Goal: Complete application form

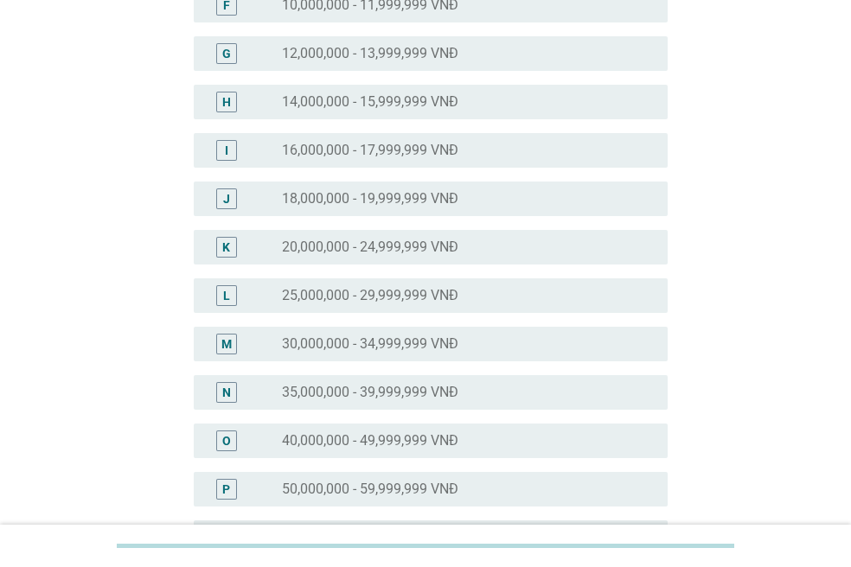
scroll to position [496, 0]
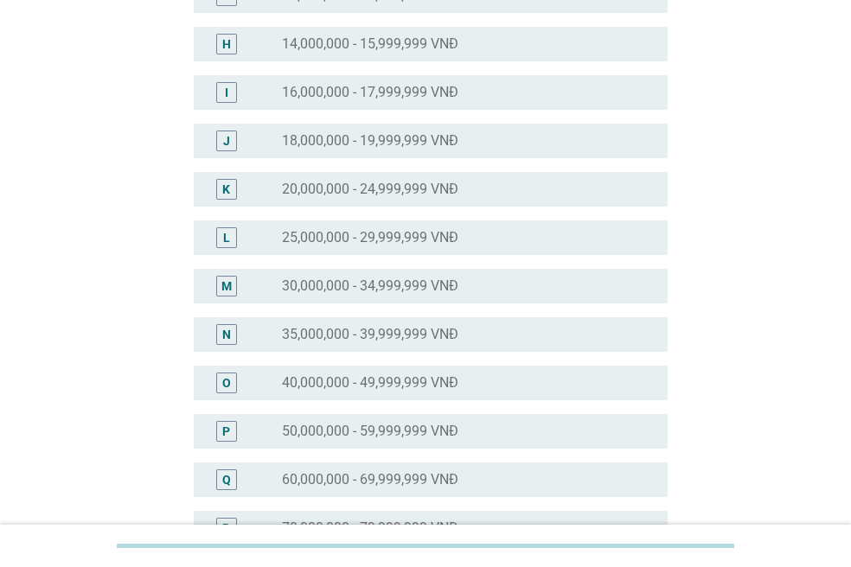
click at [399, 148] on label "18,000,000 - 19,999,999 VNĐ" at bounding box center [370, 140] width 176 height 17
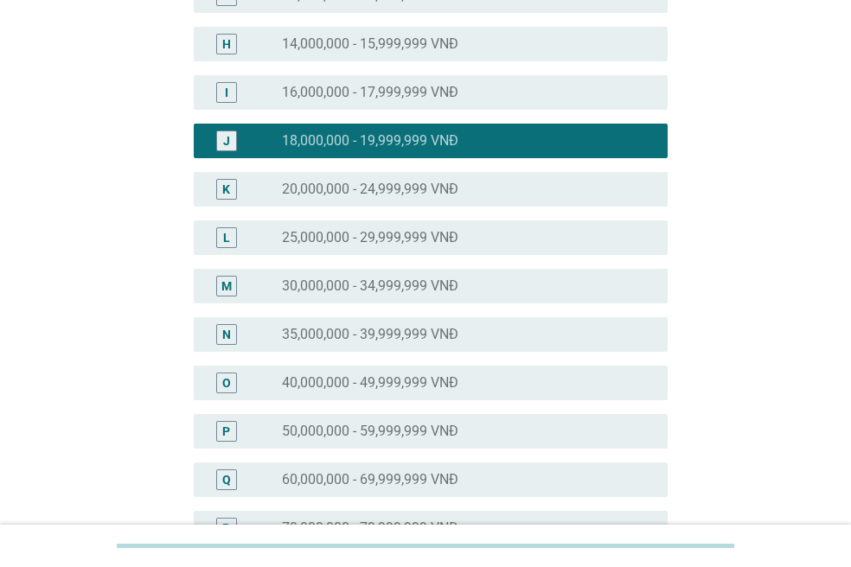
scroll to position [842, 0]
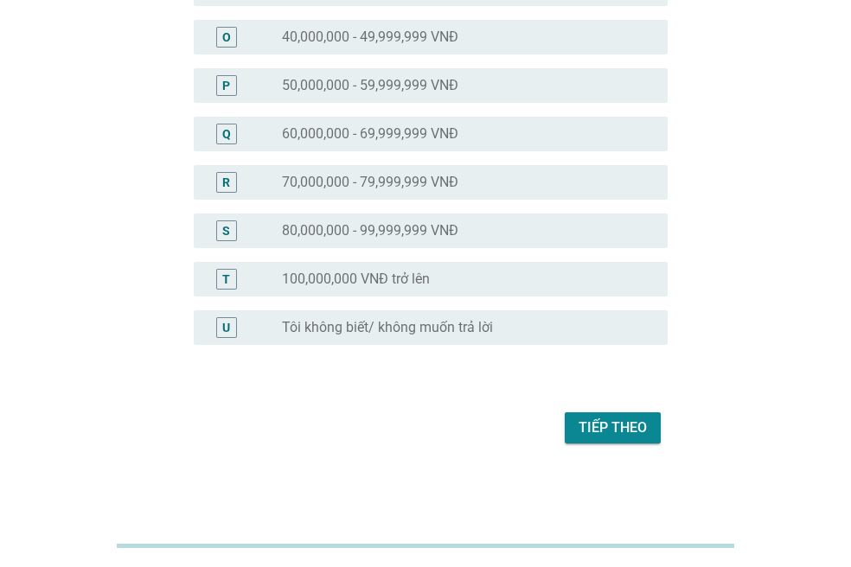
click at [608, 422] on div "Tiếp theo" at bounding box center [612, 428] width 68 height 21
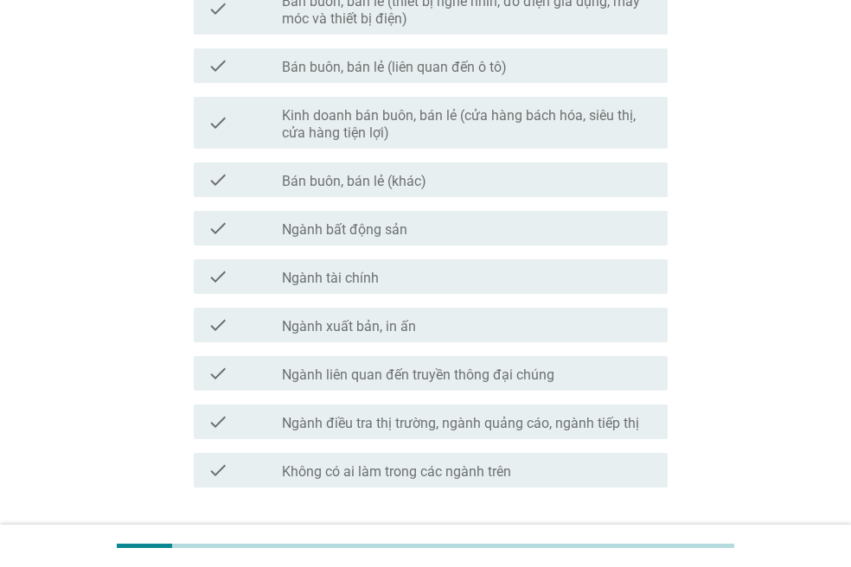
scroll to position [0, 0]
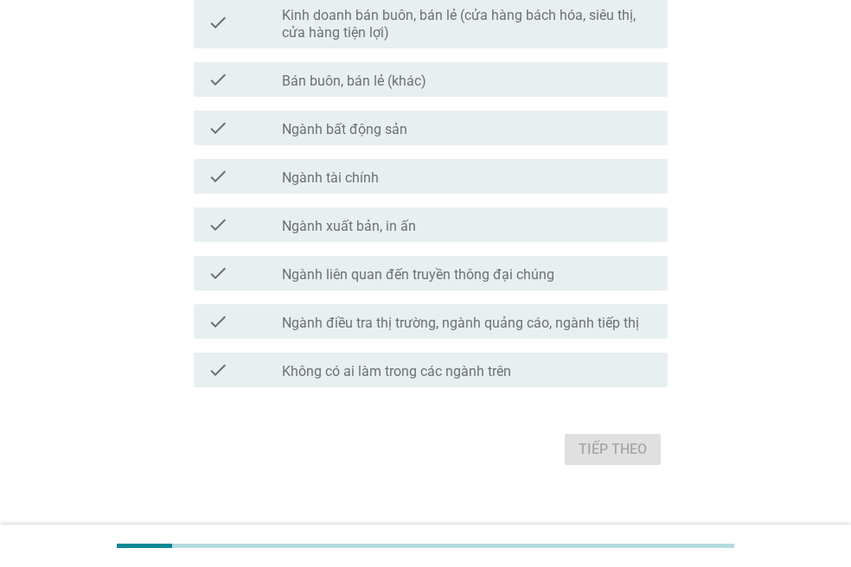
scroll to position [964, 0]
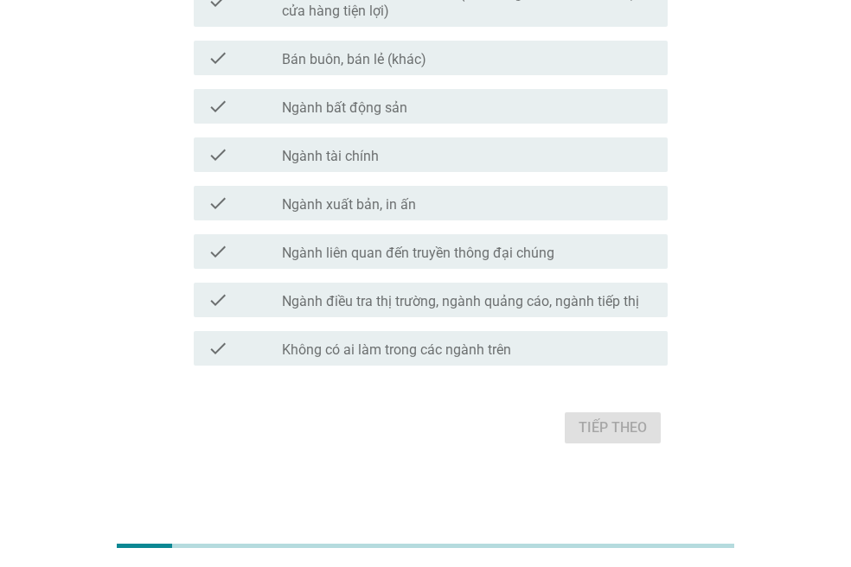
click at [524, 354] on div "check_box_outline_blank Không có ai làm trong các ngành trên" at bounding box center [468, 348] width 372 height 21
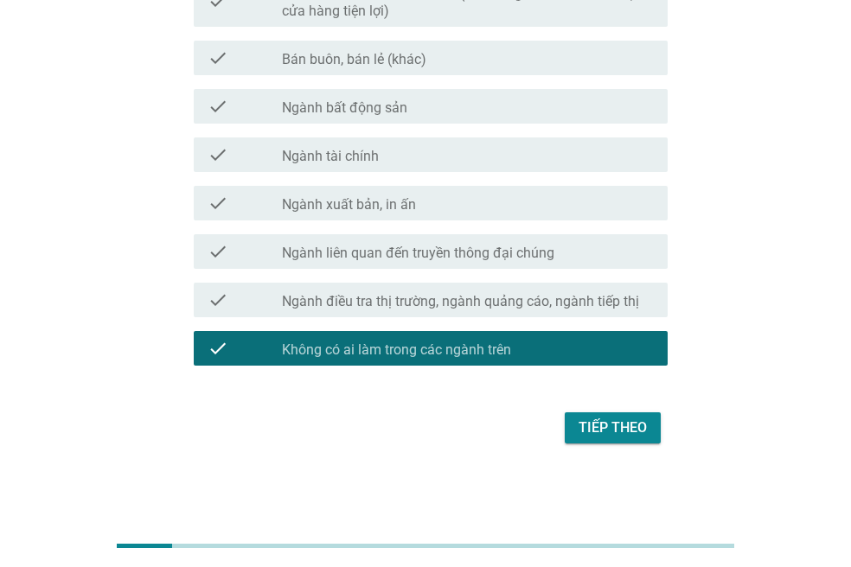
click at [597, 424] on div "Tiếp theo" at bounding box center [612, 428] width 68 height 21
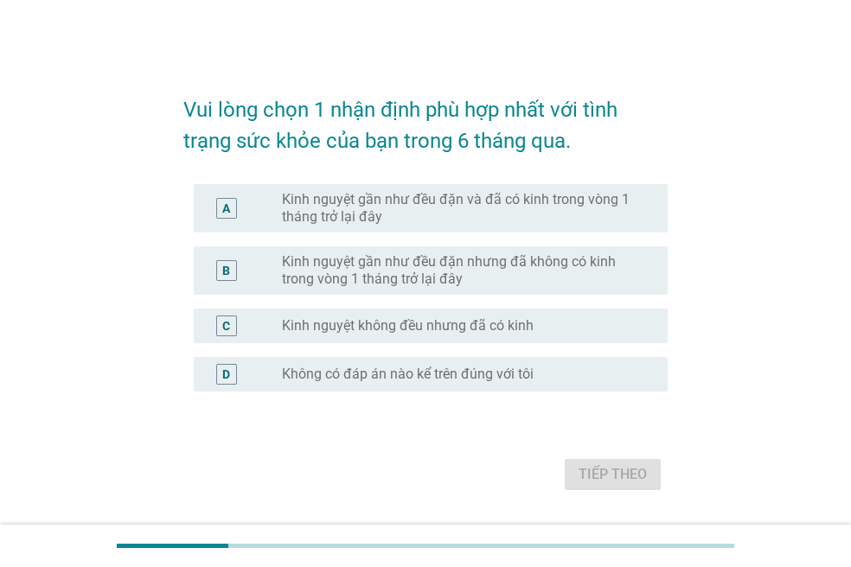
click at [463, 191] on label "Kinh nguyệt gần như đều đặn và đã có kinh trong vòng 1 tháng trở lại đây" at bounding box center [461, 208] width 358 height 35
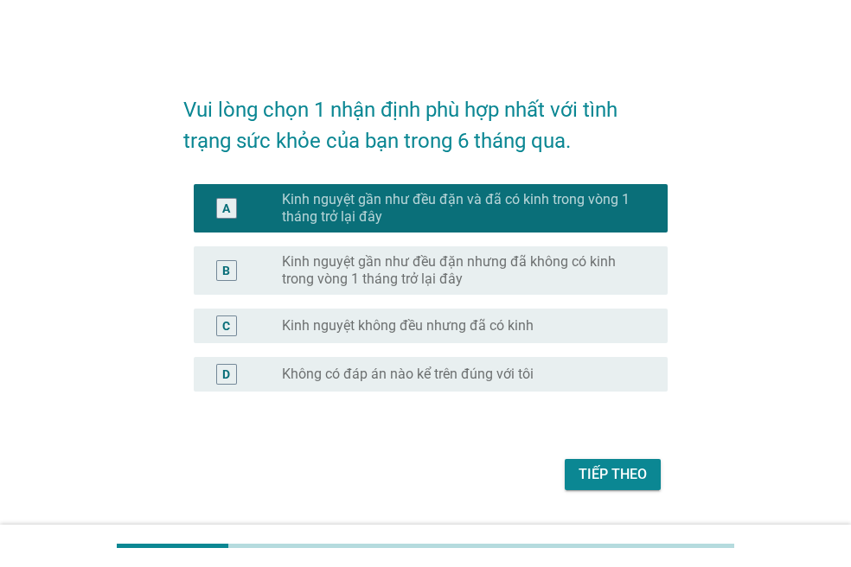
click at [618, 479] on div "Tiếp theo" at bounding box center [612, 474] width 68 height 21
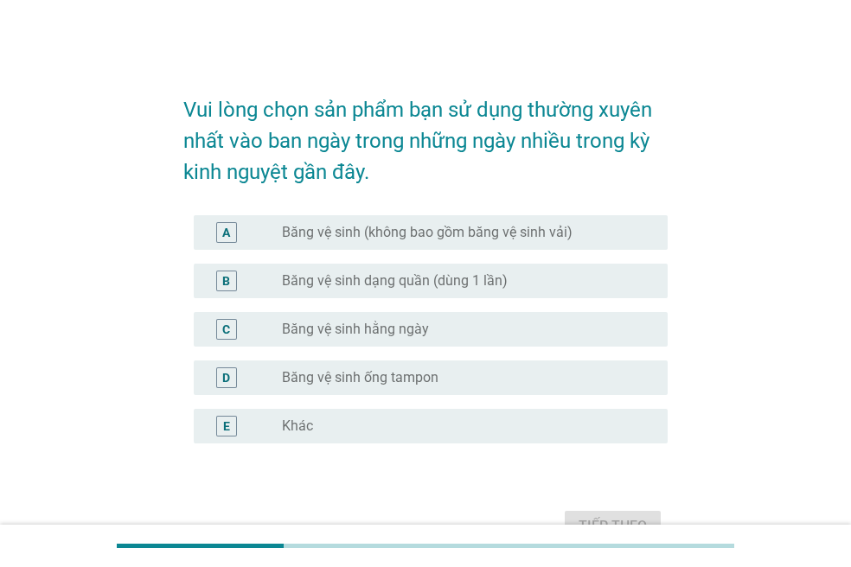
click at [454, 243] on div "A radio_button_unchecked Băng vệ sinh (không bao gồm băng vệ sinh vải)" at bounding box center [431, 232] width 474 height 35
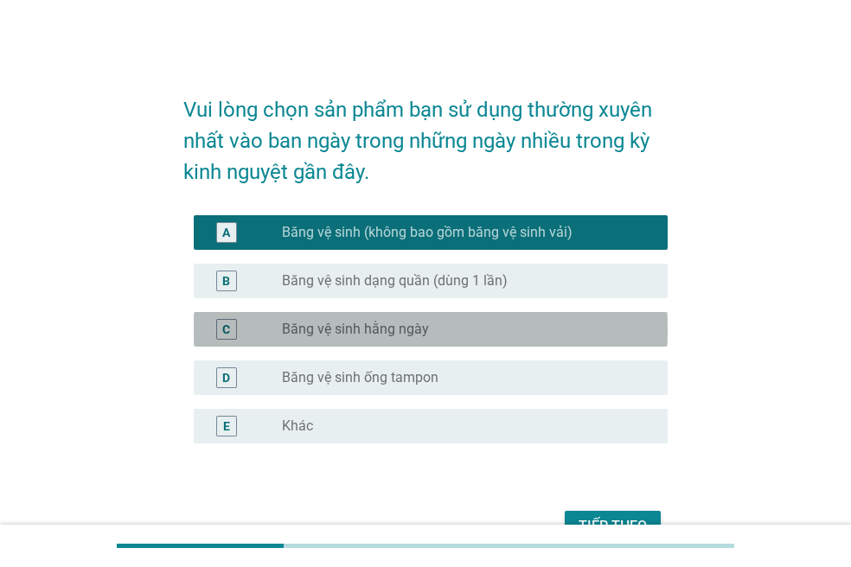
click at [438, 324] on div "radio_button_unchecked Băng vệ sinh hằng ngày" at bounding box center [461, 329] width 358 height 17
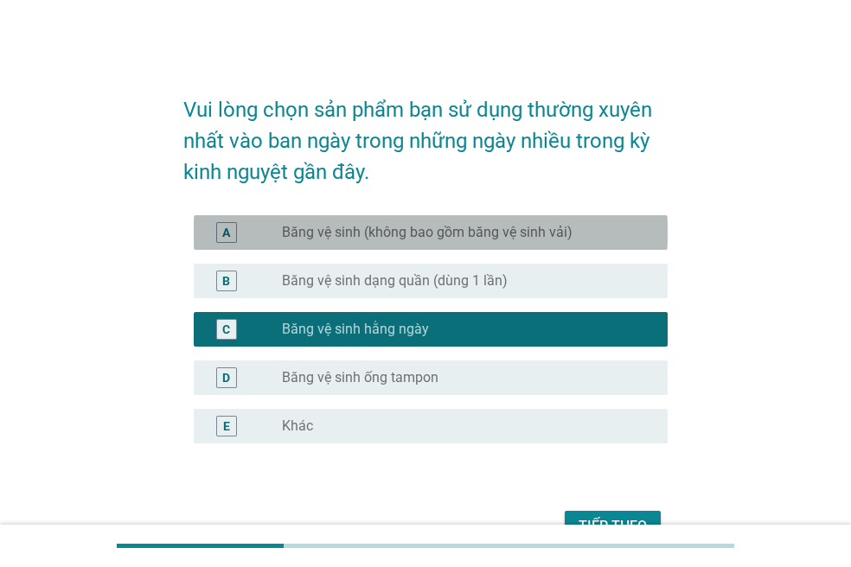
click at [536, 217] on div "A radio_button_unchecked Băng vệ sinh (không bao gồm băng vệ sinh vải)" at bounding box center [431, 232] width 474 height 35
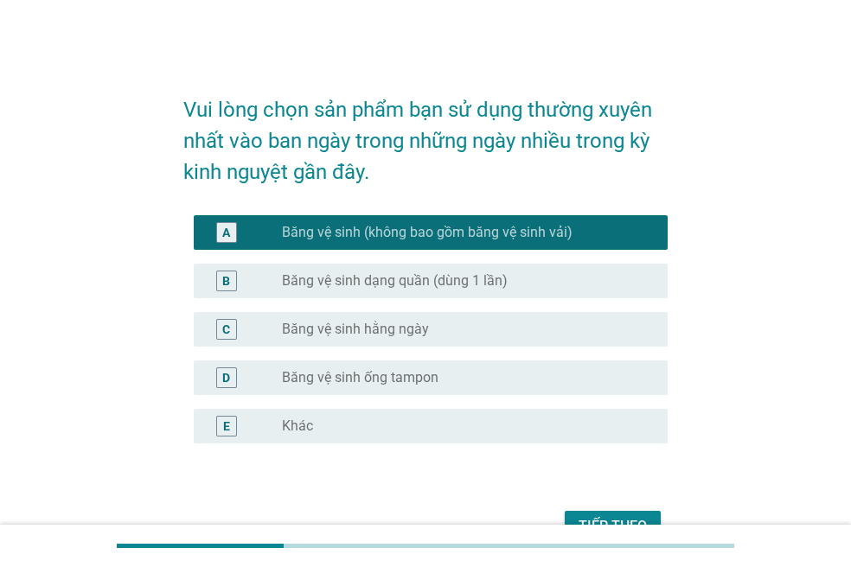
click at [608, 514] on button "Tiếp theo" at bounding box center [613, 526] width 96 height 31
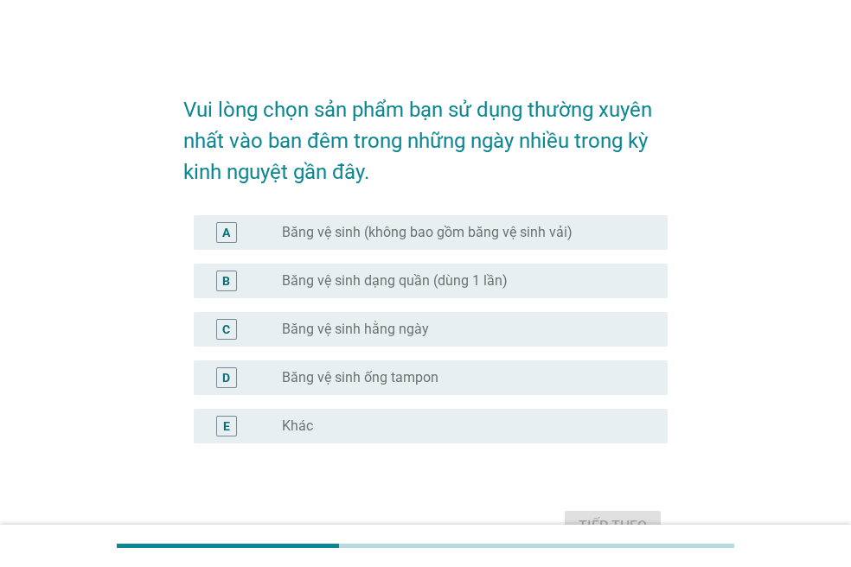
click at [444, 224] on label "Băng vệ sinh (không bao gồm băng vệ sinh vải)" at bounding box center [427, 232] width 290 height 17
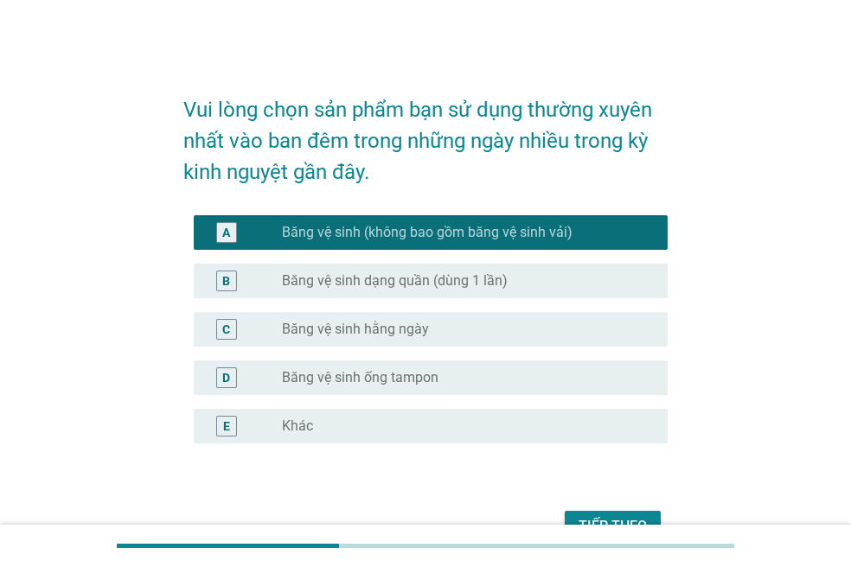
click at [612, 518] on div "Tiếp theo" at bounding box center [612, 526] width 68 height 21
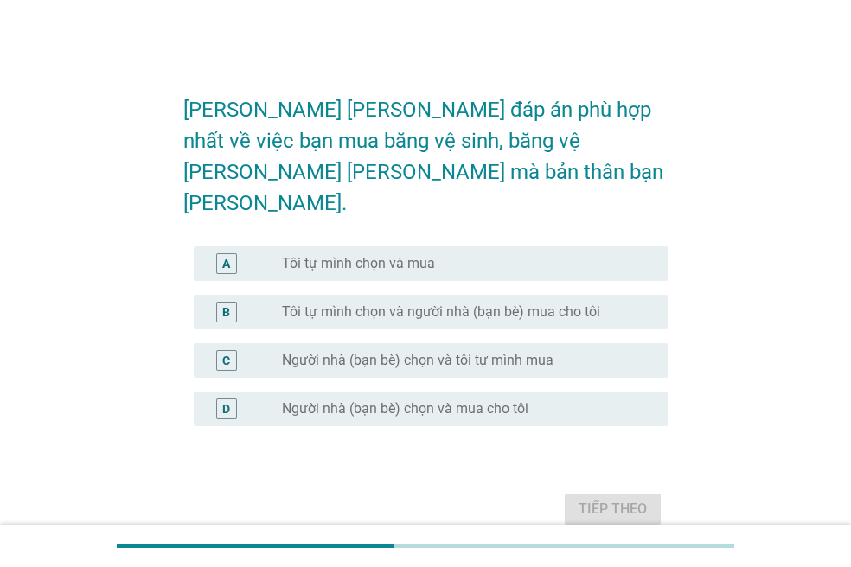
click at [481, 255] on div "radio_button_unchecked Tôi tự mình chọn và mua" at bounding box center [461, 263] width 358 height 17
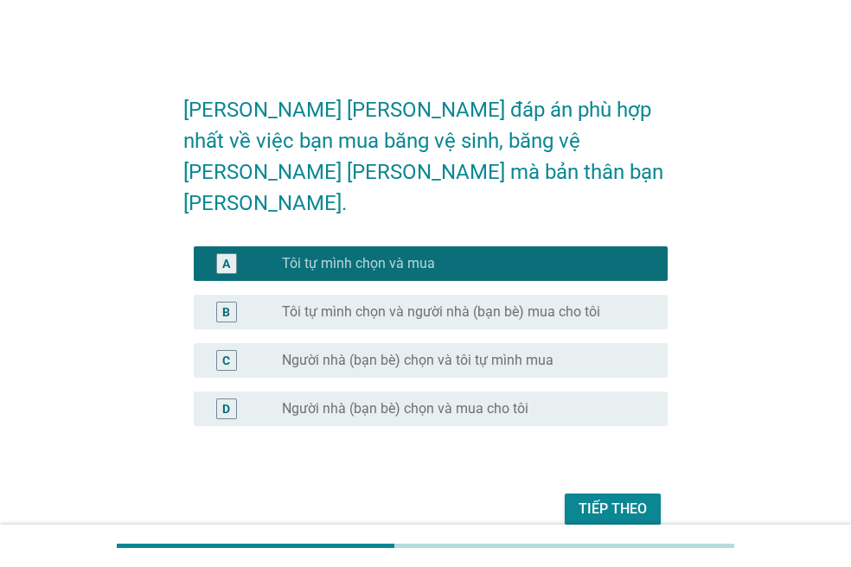
click at [616, 499] on div "Tiếp theo" at bounding box center [612, 509] width 68 height 21
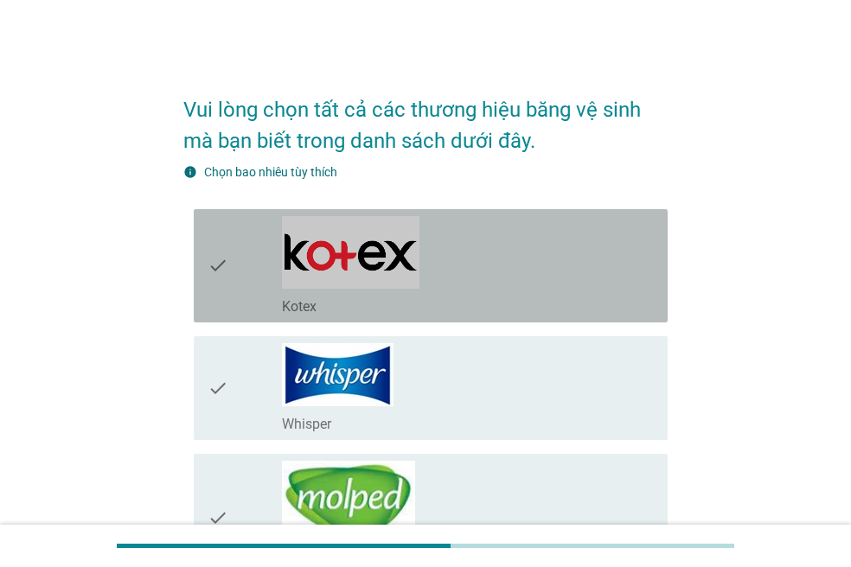
click at [514, 263] on div "check_box_outline_blank Kotex" at bounding box center [468, 265] width 372 height 99
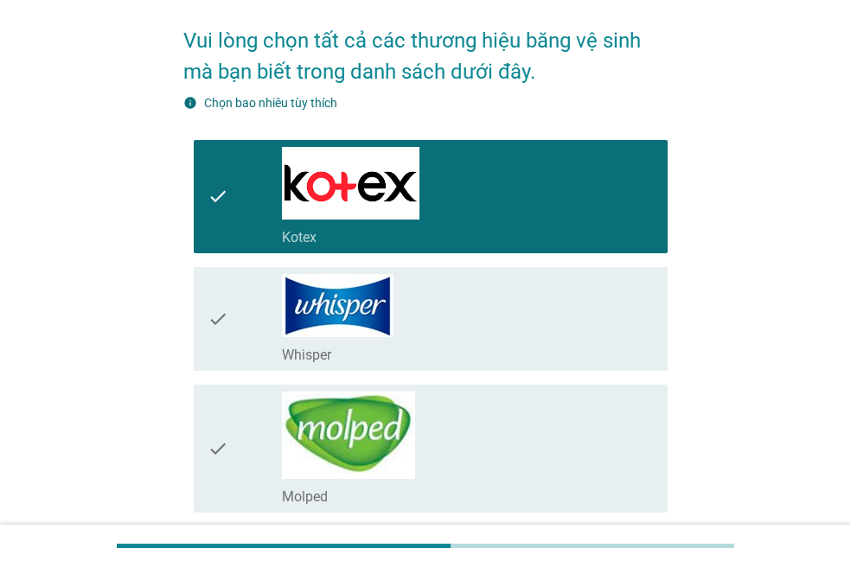
scroll to position [104, 0]
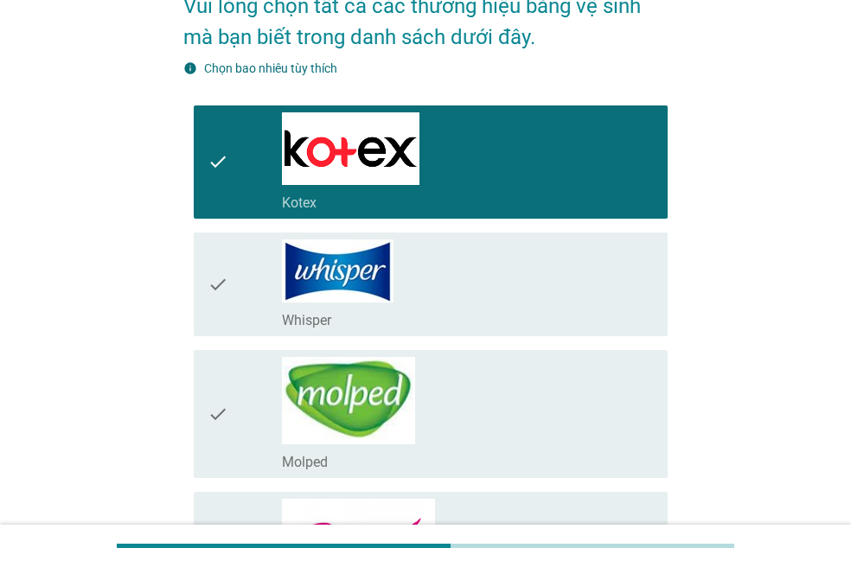
click at [514, 263] on div "check_box_outline_blank Whisper" at bounding box center [468, 284] width 372 height 90
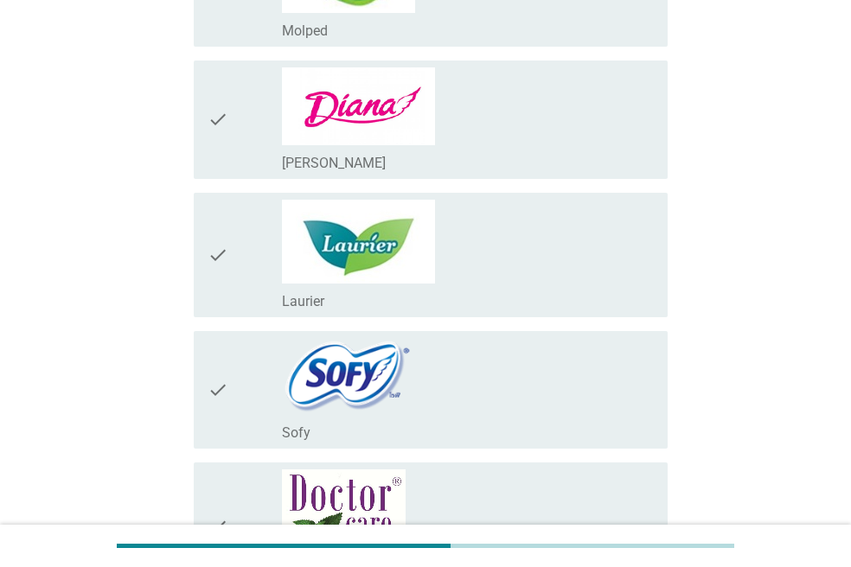
scroll to position [600, 0]
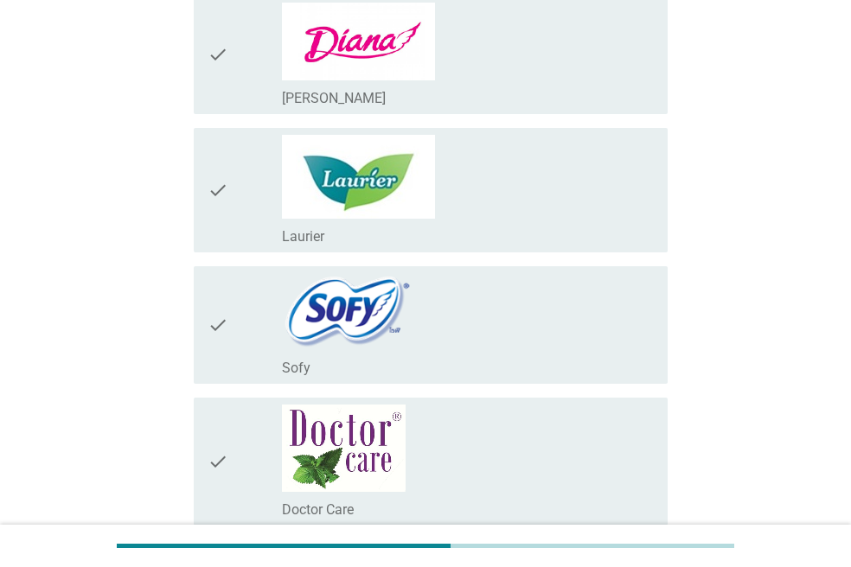
click at [551, 52] on div "check_box_outline_blank [PERSON_NAME]" at bounding box center [468, 55] width 372 height 105
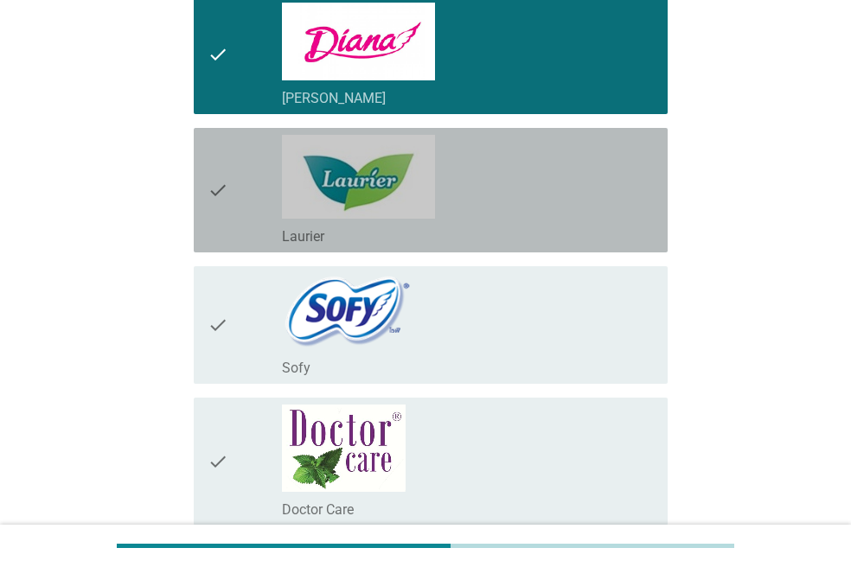
click at [445, 195] on div "check_box_outline_blank Laurier" at bounding box center [468, 190] width 372 height 111
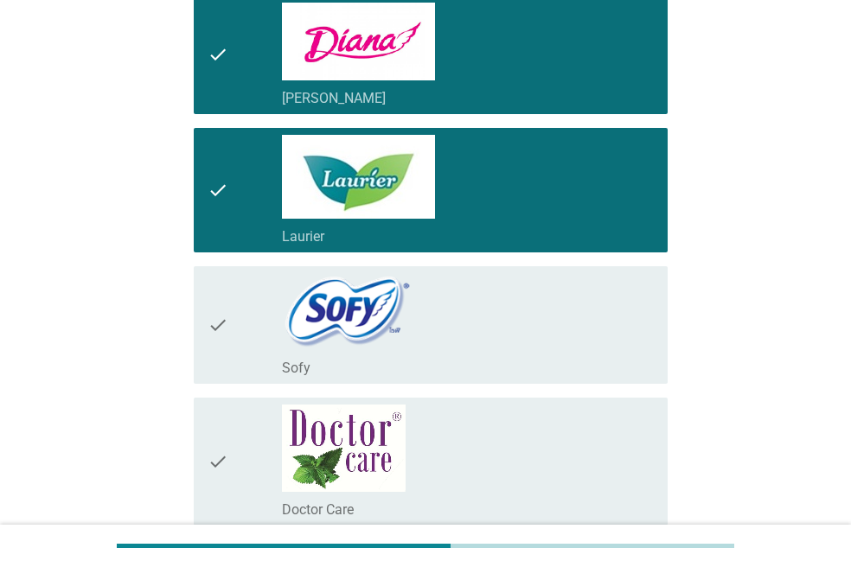
click at [443, 326] on div "check_box_outline_blank Sofy" at bounding box center [468, 325] width 372 height 104
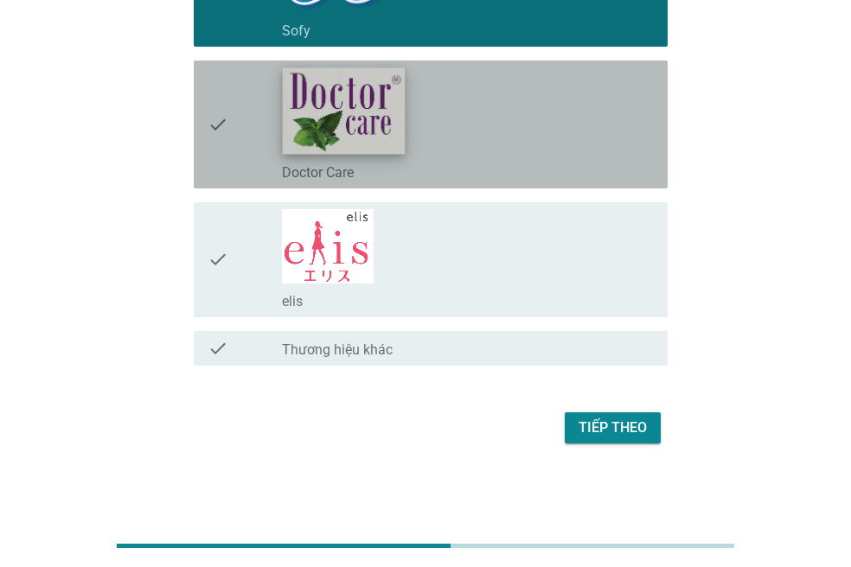
click at [384, 122] on img at bounding box center [344, 110] width 123 height 86
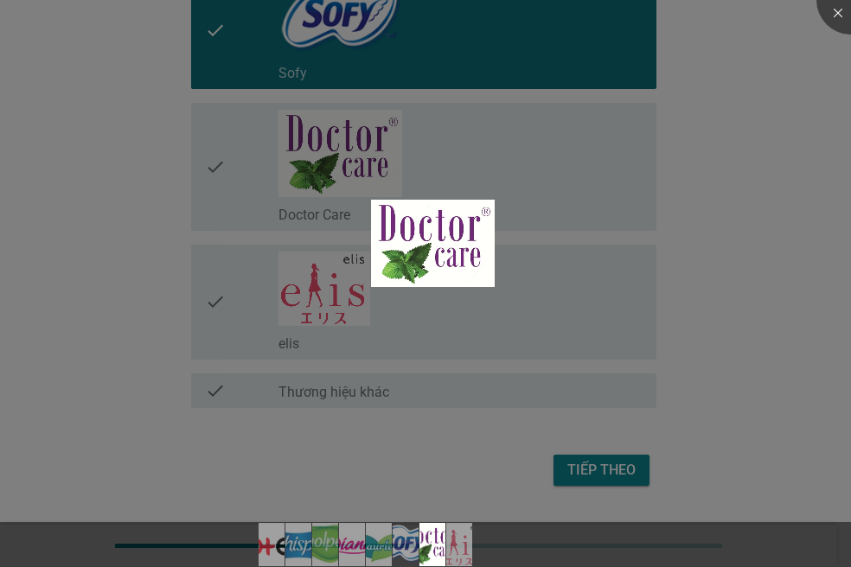
click at [693, 321] on div at bounding box center [425, 283] width 851 height 567
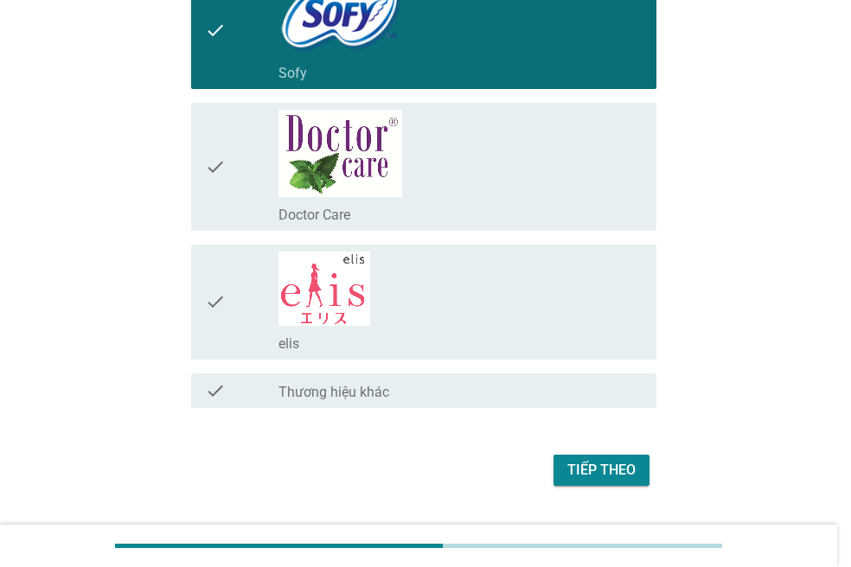
click at [581, 201] on div at bounding box center [425, 283] width 851 height 567
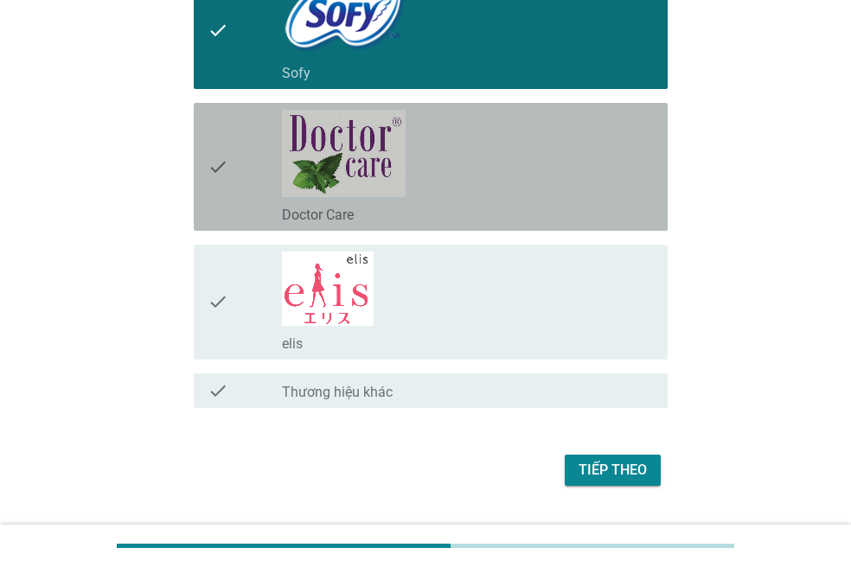
click at [581, 201] on div "check_box_outline_blank Doctor Care" at bounding box center [468, 167] width 372 height 114
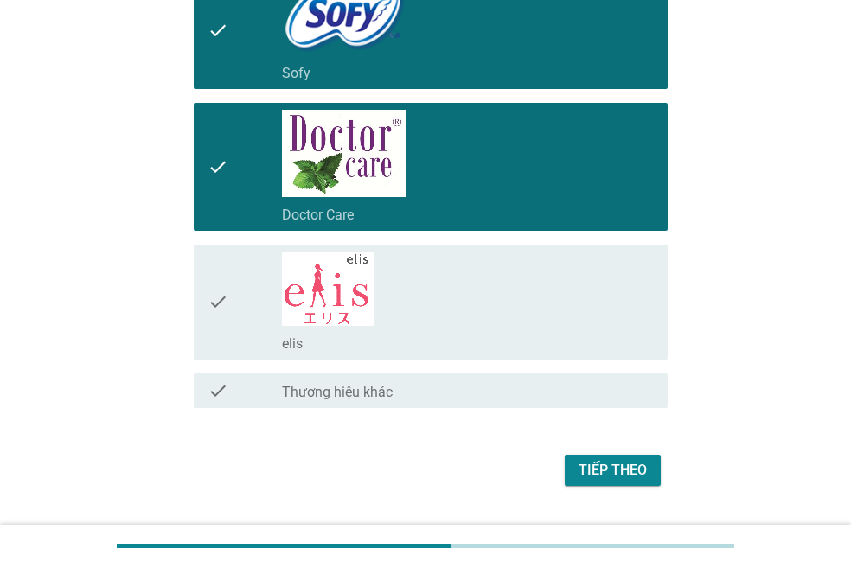
click at [621, 464] on div "Tiếp theo" at bounding box center [612, 470] width 68 height 21
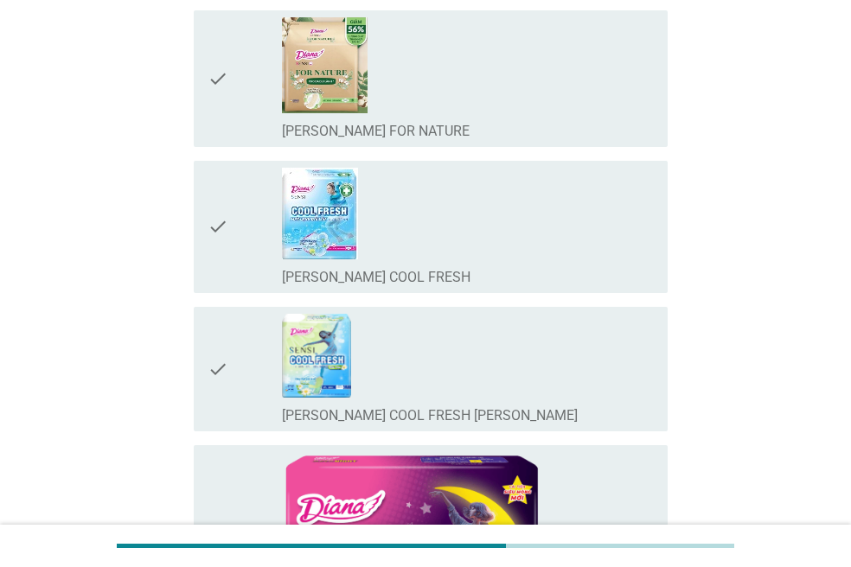
scroll to position [0, 0]
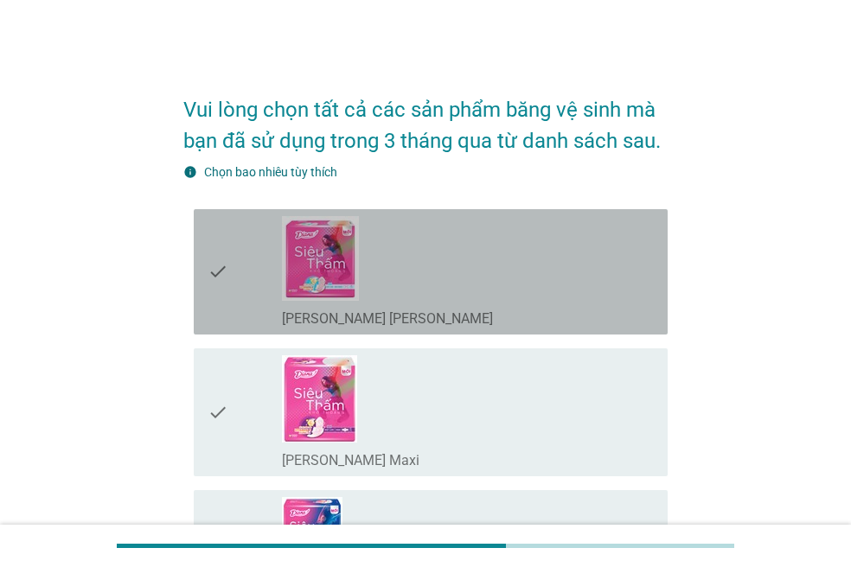
click at [565, 294] on div "check_box_outline_blank [PERSON_NAME] [PERSON_NAME]" at bounding box center [468, 272] width 372 height 112
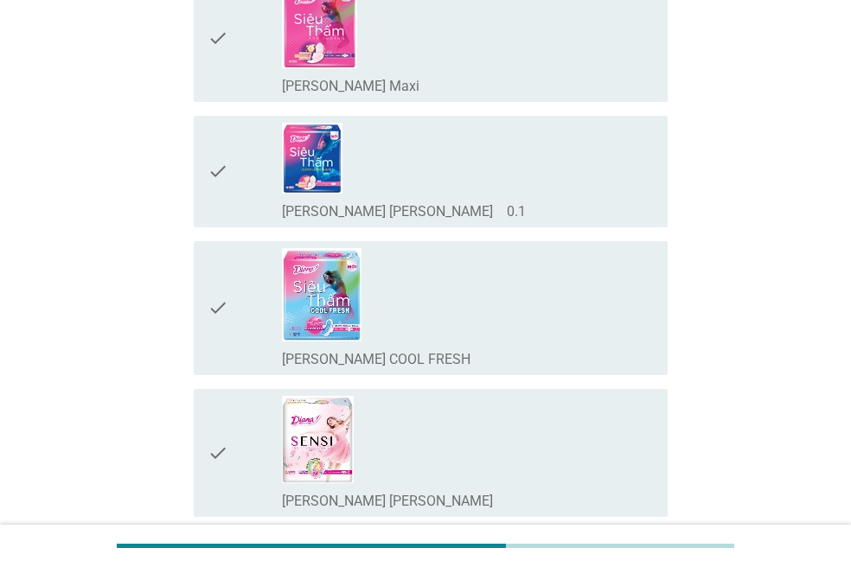
scroll to position [415, 0]
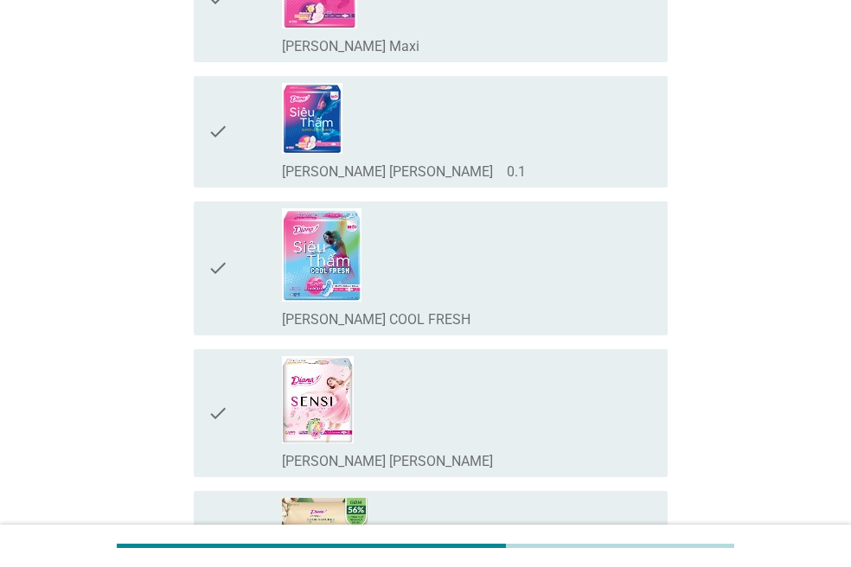
click at [573, 268] on div "check_box_outline_blank [PERSON_NAME] COOL FRESH" at bounding box center [468, 268] width 372 height 120
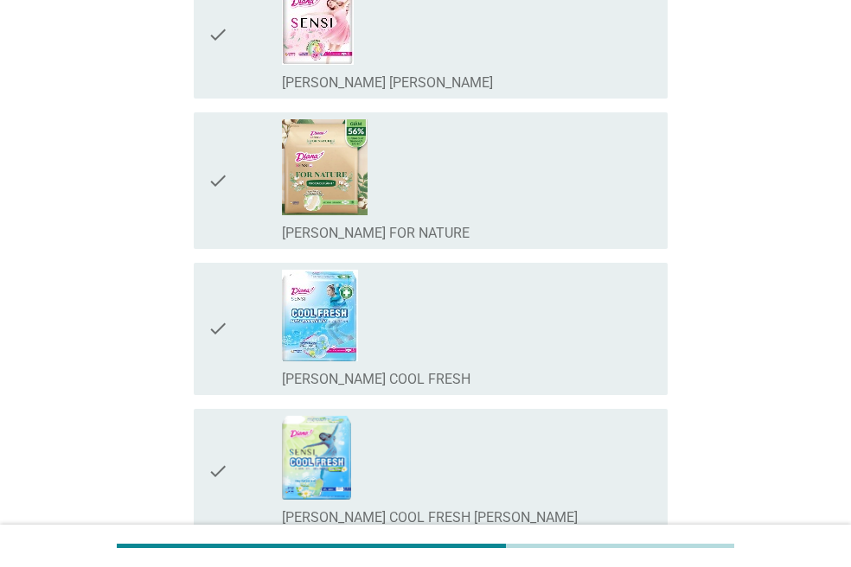
scroll to position [795, 0]
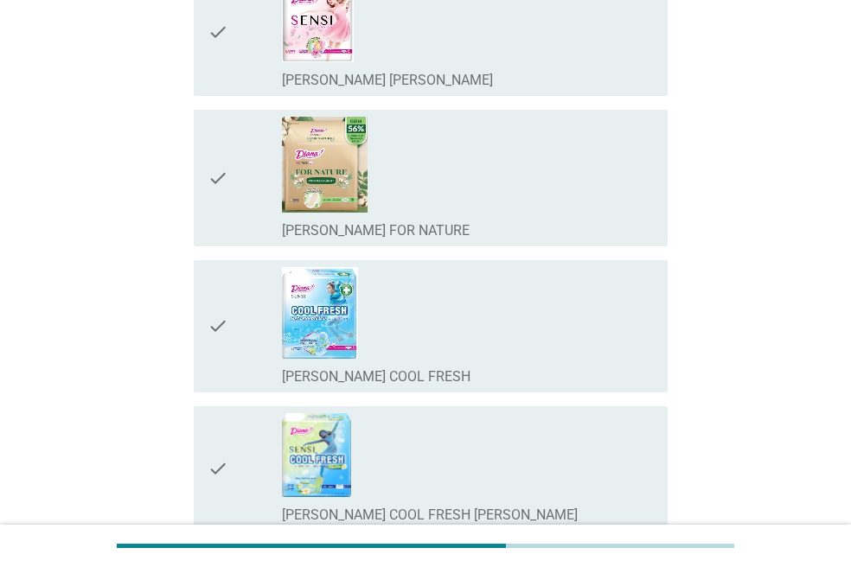
click at [577, 81] on div "check_box_outline_blank [PERSON_NAME] SENSI [PERSON_NAME]" at bounding box center [468, 78] width 372 height 21
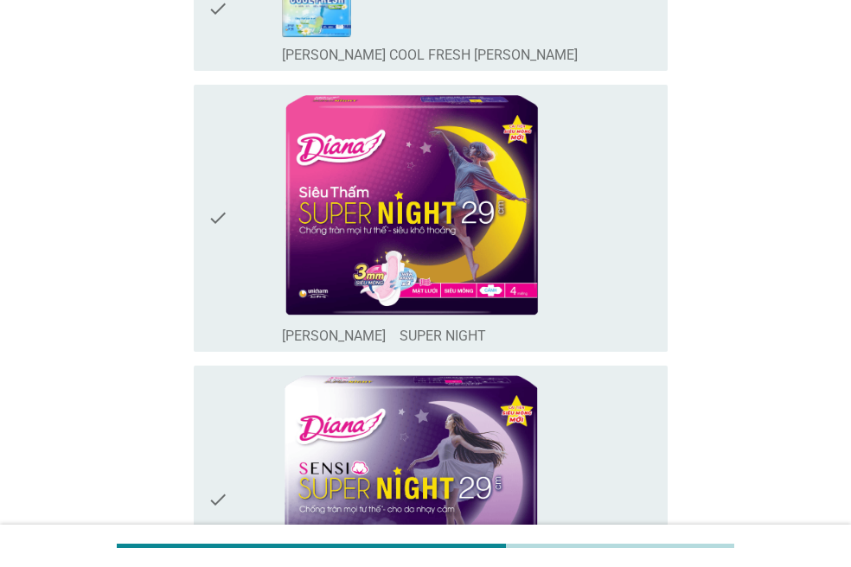
scroll to position [1280, 0]
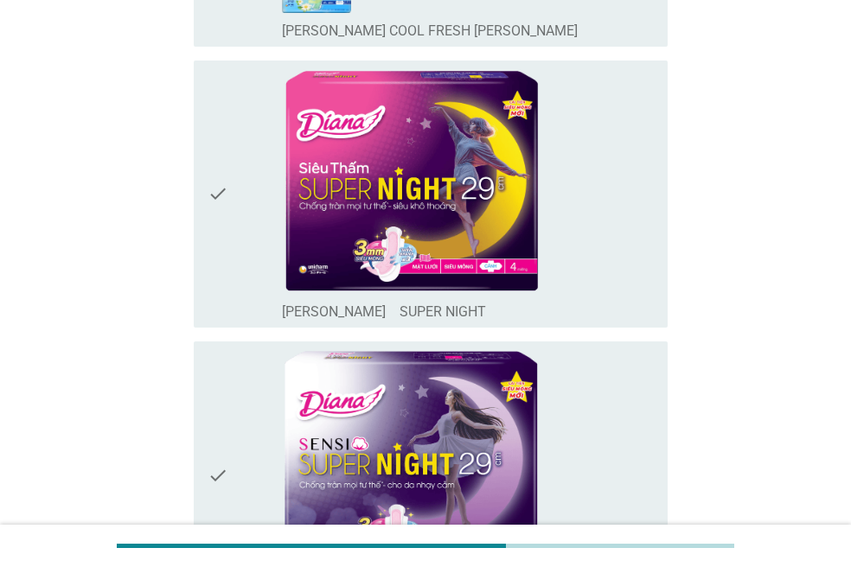
click at [585, 143] on div "check_box_outline_blank [PERSON_NAME]　SUPER NIGHT" at bounding box center [468, 193] width 372 height 253
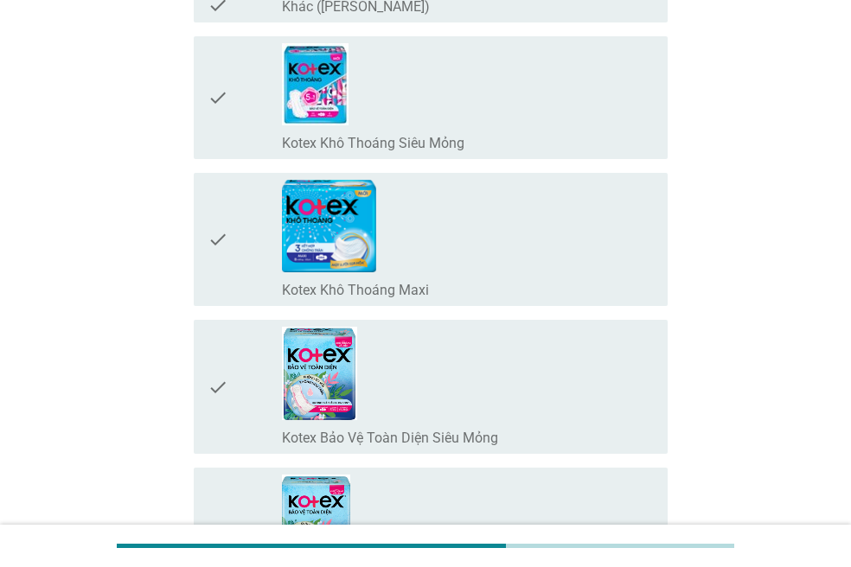
scroll to position [3181, 0]
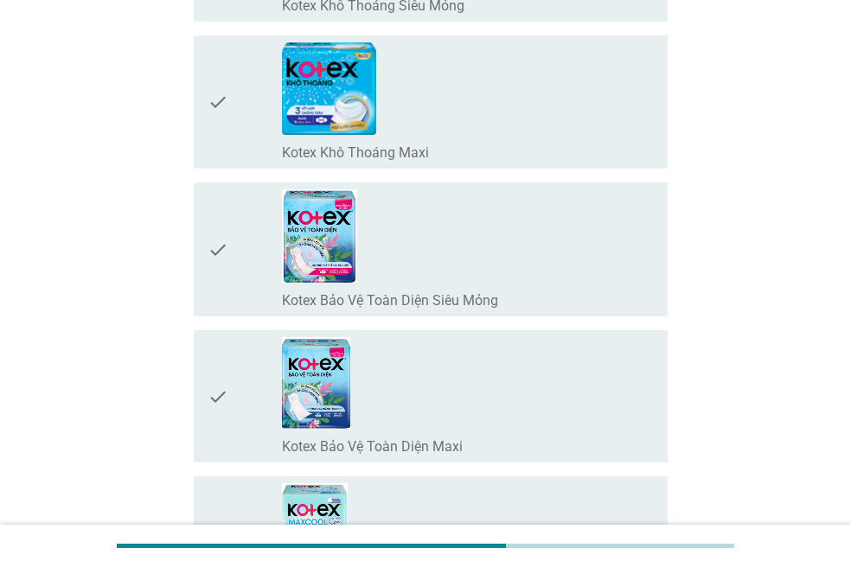
click at [585, 143] on div "check_box_outline_blank Kotex Khô Thoáng Maxi" at bounding box center [468, 151] width 372 height 21
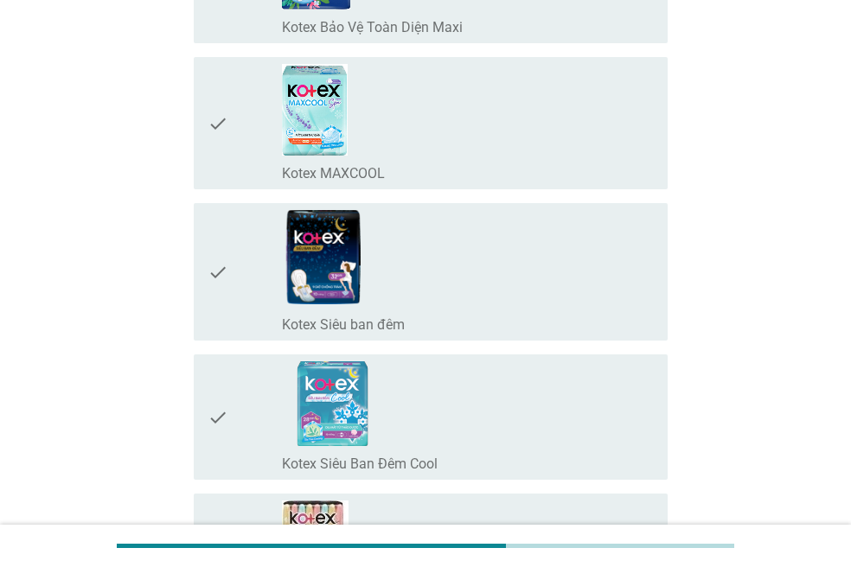
scroll to position [3678, 0]
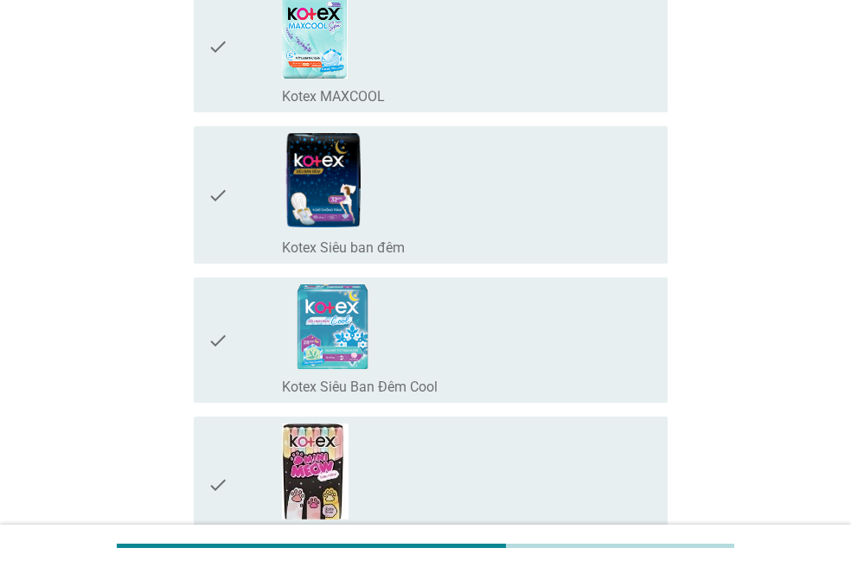
click at [614, 472] on div "check_box_outline_blank Kotex Mini Meow" at bounding box center [468, 485] width 372 height 123
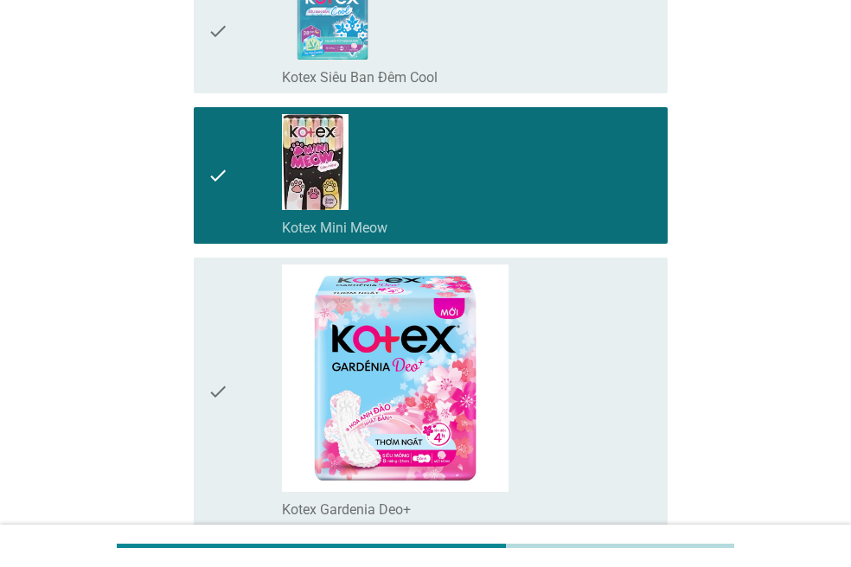
scroll to position [4174, 0]
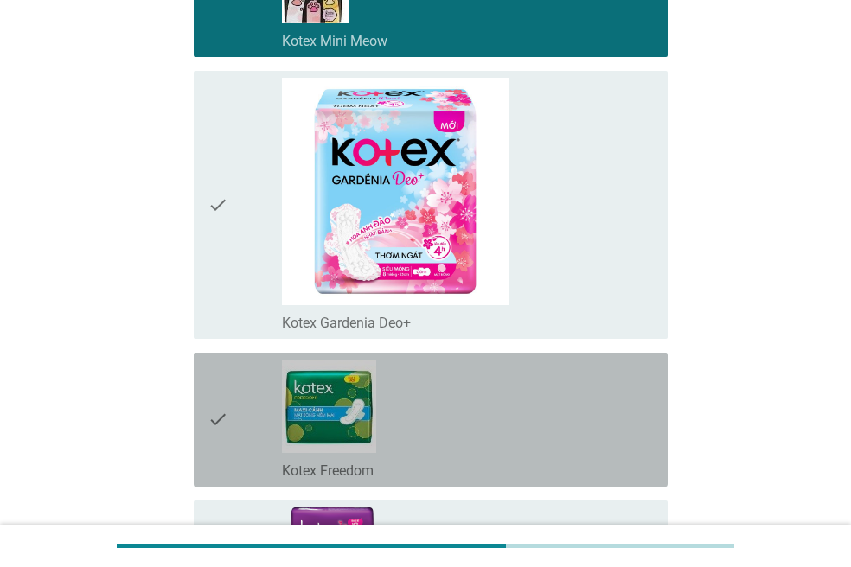
click at [609, 452] on div "check_box_outline_blank Kotex Freedom" at bounding box center [468, 420] width 372 height 120
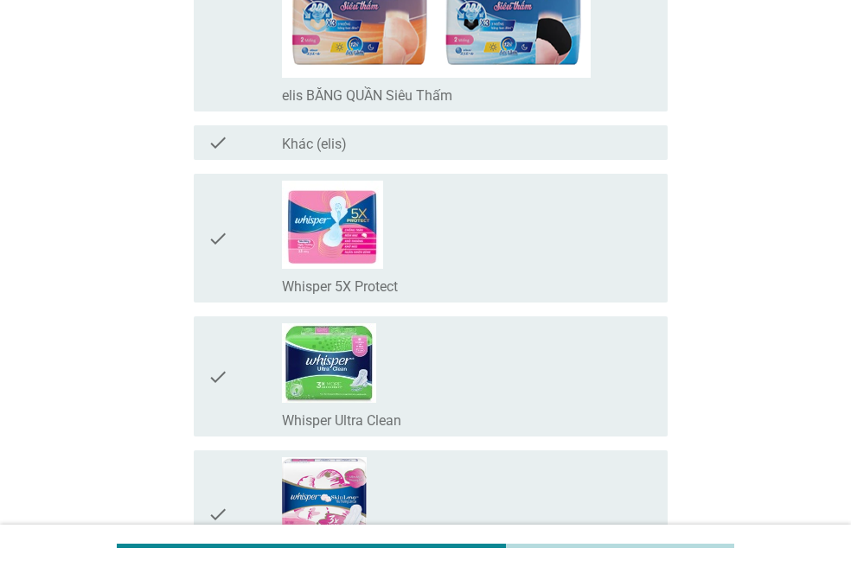
scroll to position [10625, 0]
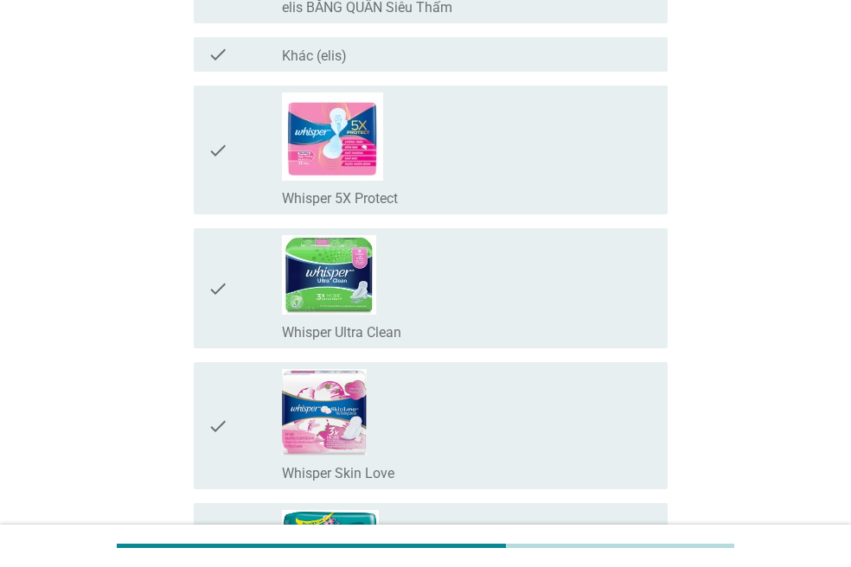
click at [600, 279] on div "check_box_outline_blank Whisper Ultra Clean" at bounding box center [468, 288] width 372 height 106
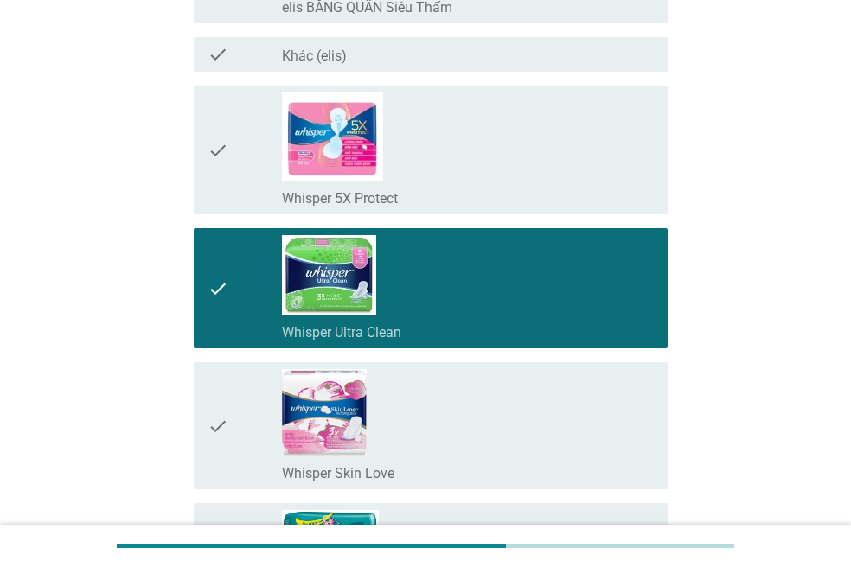
scroll to position [11121, 0]
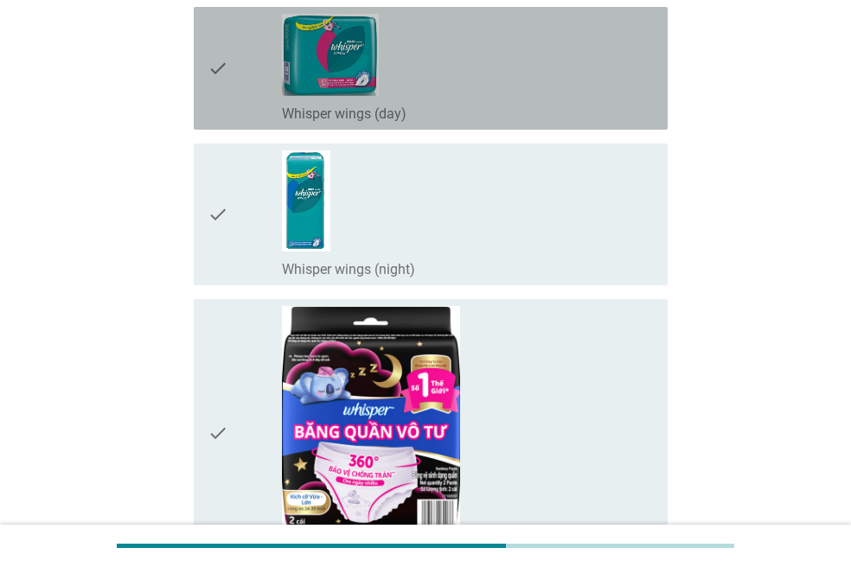
click at [574, 80] on div "check_box_outline_blank Whisper wings (day)" at bounding box center [468, 68] width 372 height 109
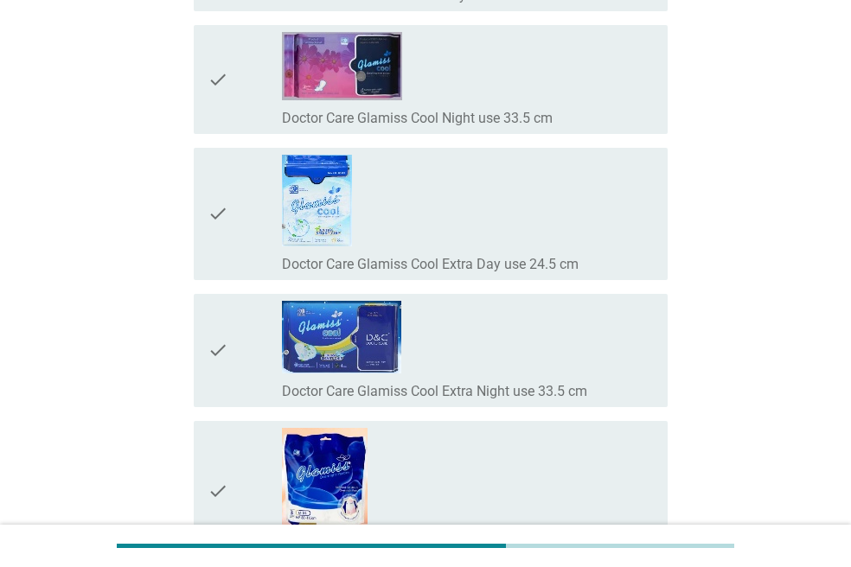
scroll to position [13944, 0]
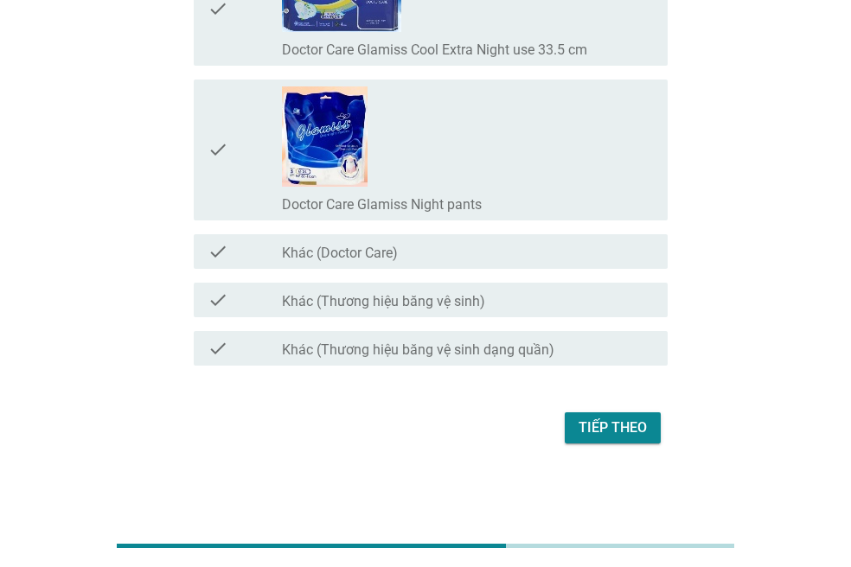
click at [601, 424] on div "Tiếp theo" at bounding box center [612, 428] width 68 height 21
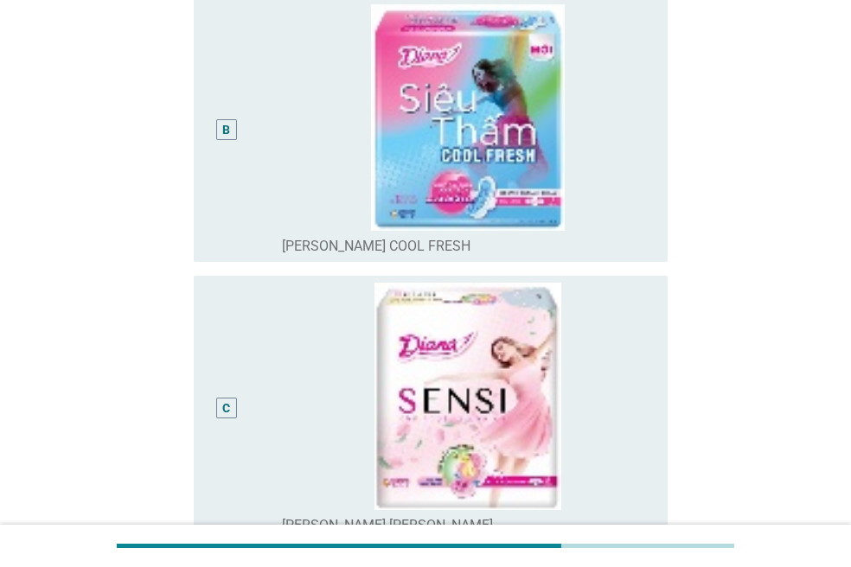
scroll to position [992, 0]
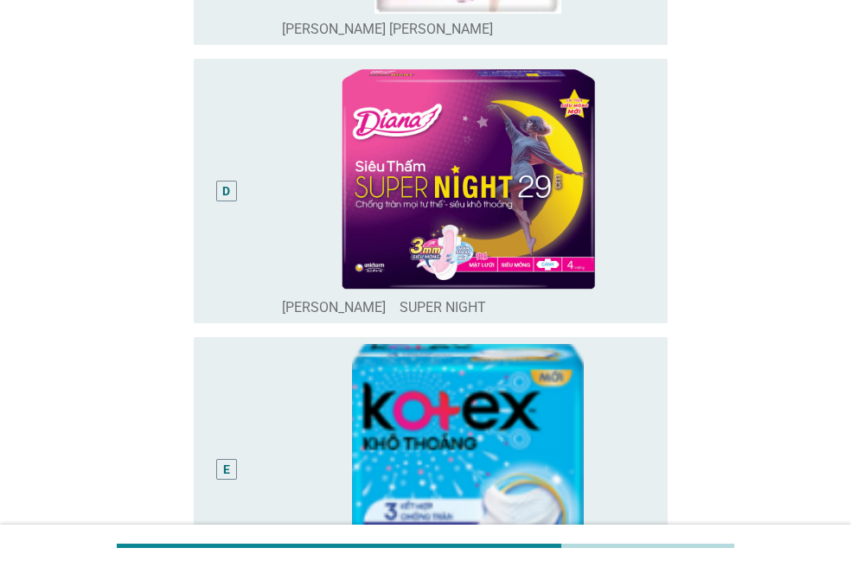
click at [646, 305] on div "radio_button_unchecked [PERSON_NAME]　SUPER NIGHT" at bounding box center [468, 304] width 372 height 24
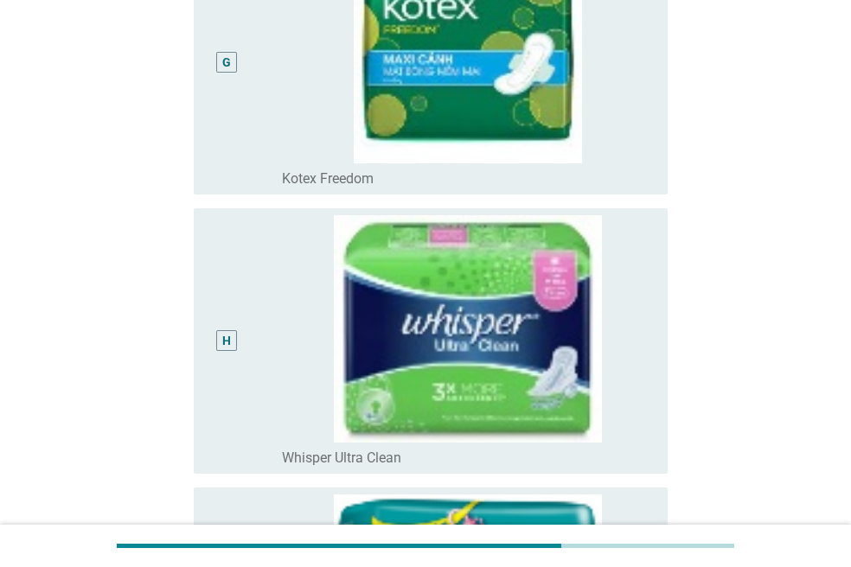
scroll to position [1985, 0]
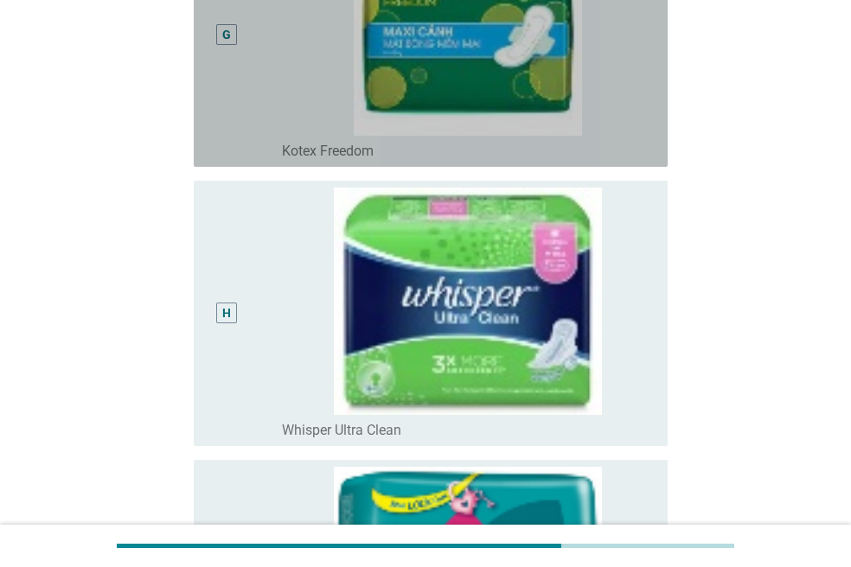
click at [653, 141] on div "radio_button_unchecked Kotex Freedom" at bounding box center [468, 148] width 372 height 24
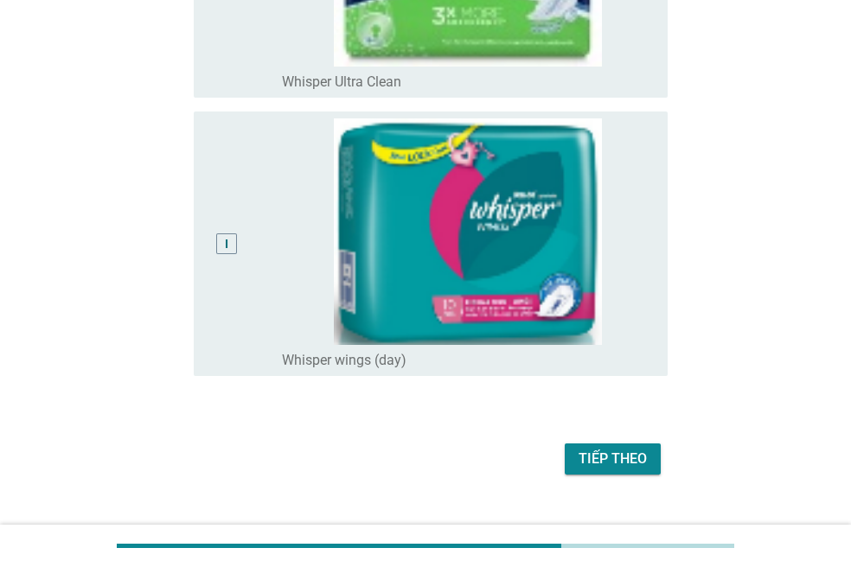
scroll to position [2365, 0]
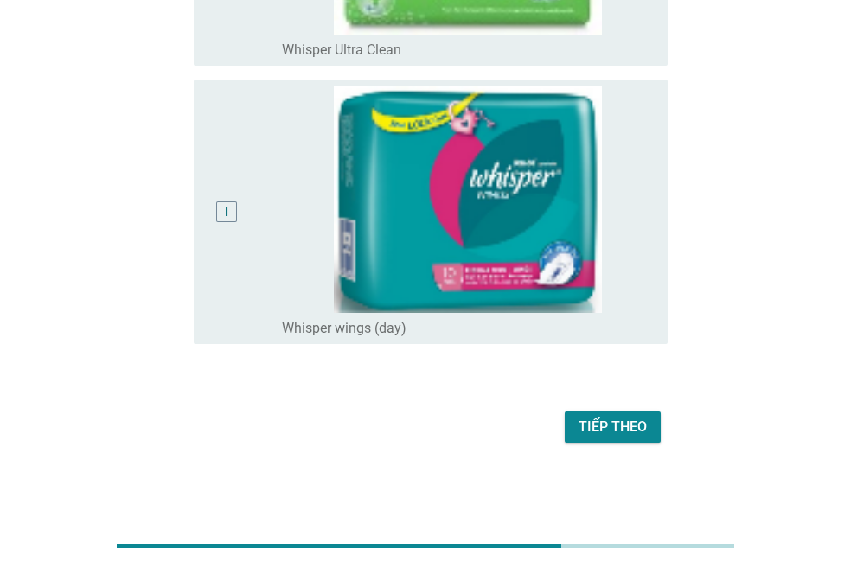
click at [623, 336] on div "radio_button_unchecked Whisper wings (day)" at bounding box center [461, 328] width 358 height 17
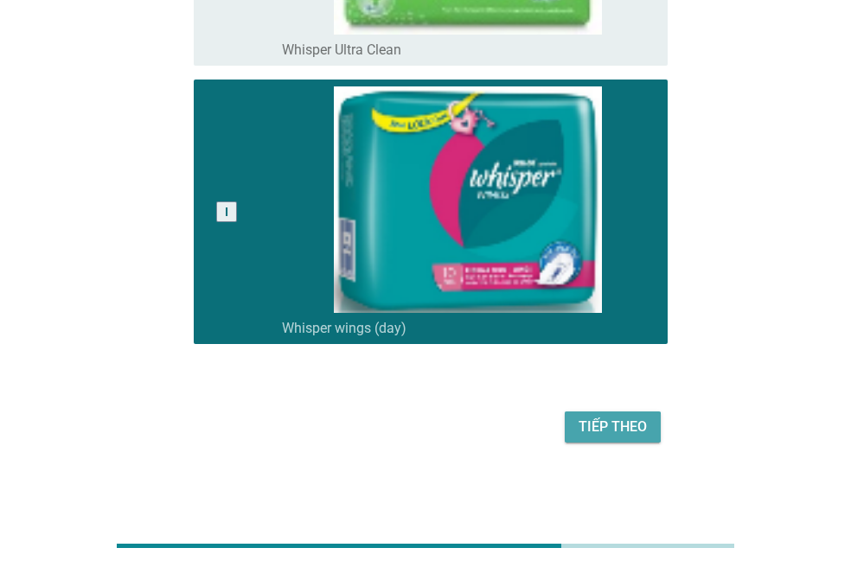
click at [620, 430] on div "Tiếp theo" at bounding box center [612, 427] width 68 height 21
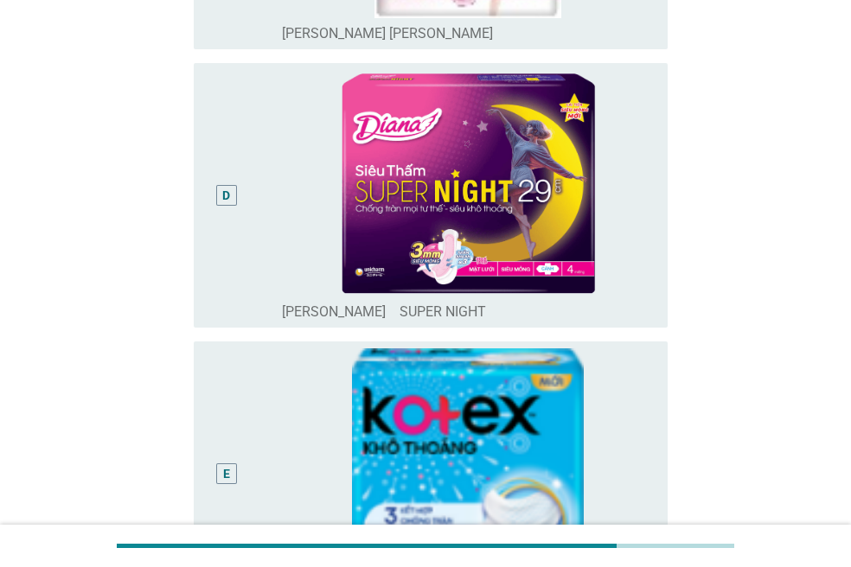
scroll to position [992, 0]
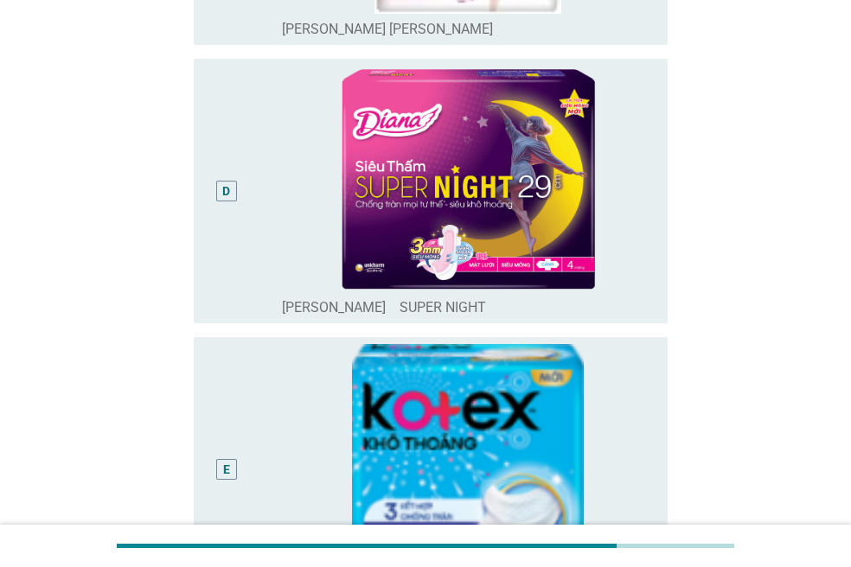
click at [639, 312] on div "radio_button_unchecked [PERSON_NAME]　SUPER NIGHT" at bounding box center [461, 307] width 358 height 17
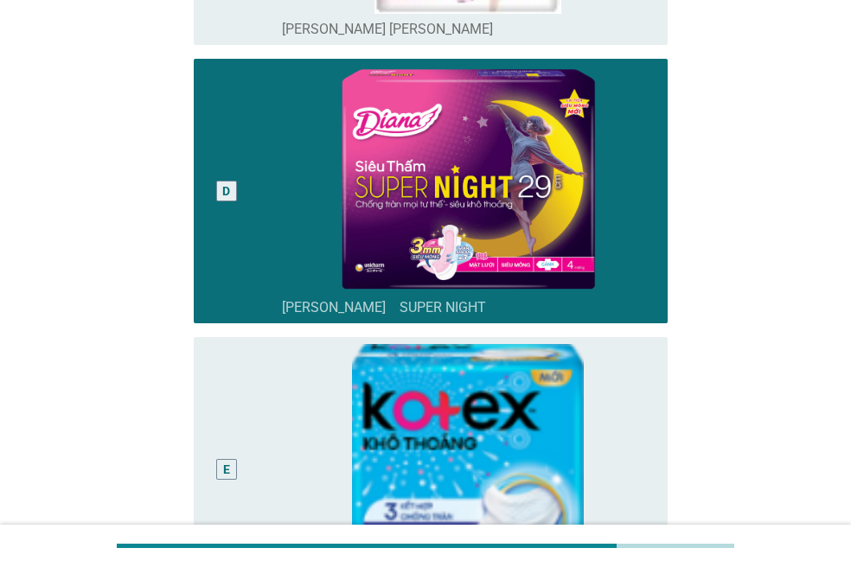
scroll to position [2414, 0]
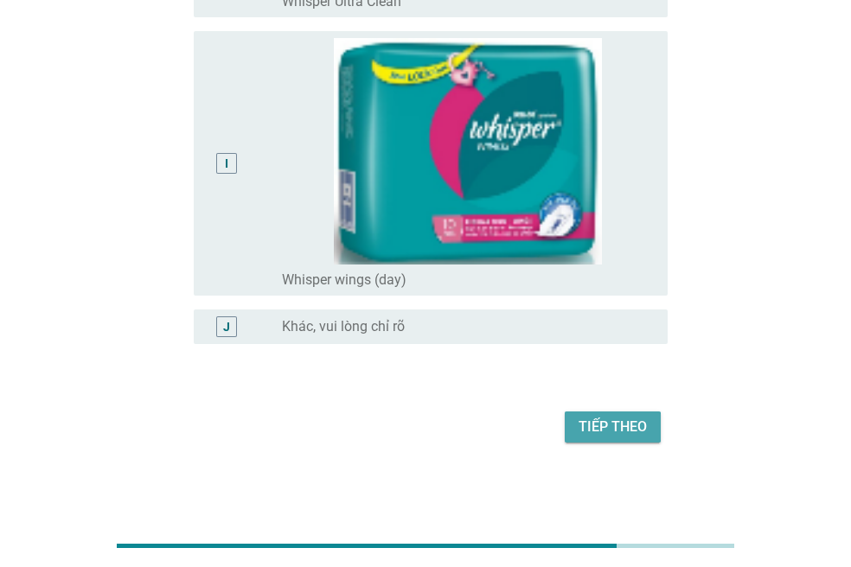
click at [616, 423] on div "Tiếp theo" at bounding box center [612, 427] width 68 height 21
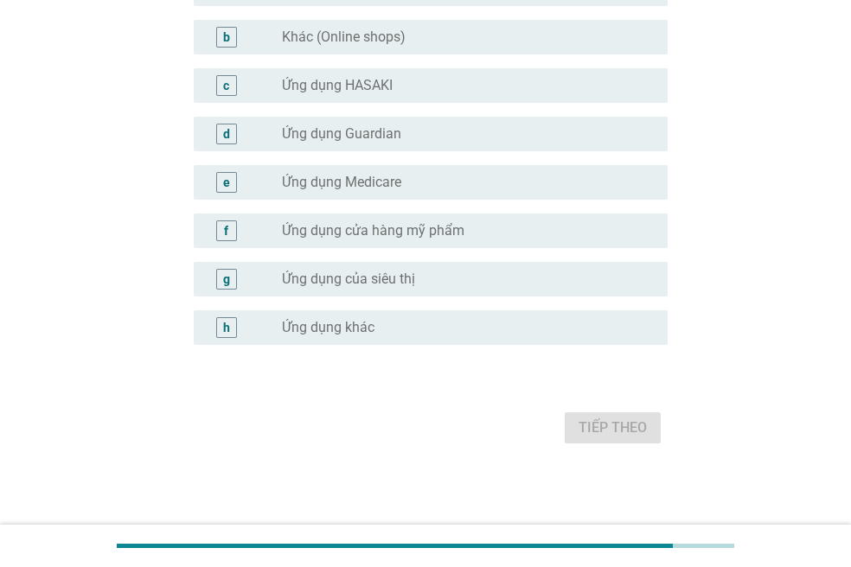
scroll to position [0, 0]
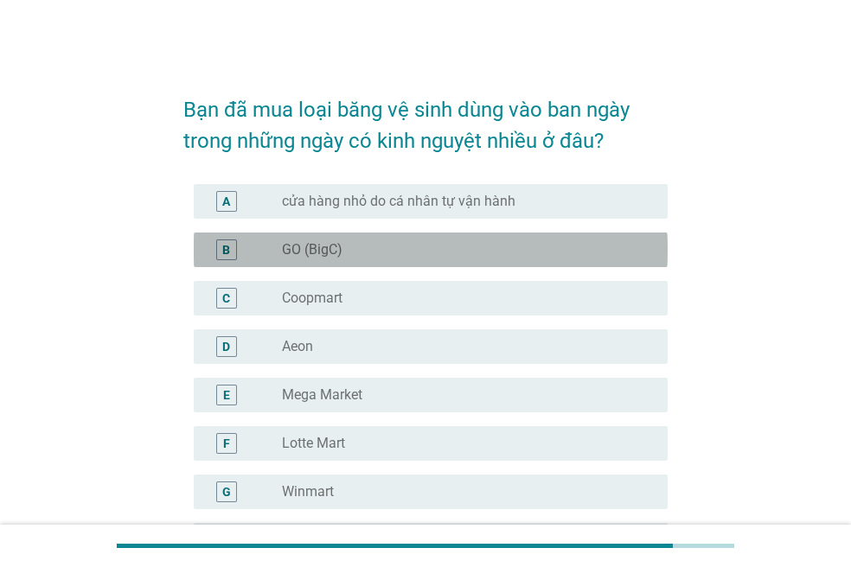
click at [379, 243] on div "radio_button_unchecked GO (BigC)" at bounding box center [461, 249] width 358 height 17
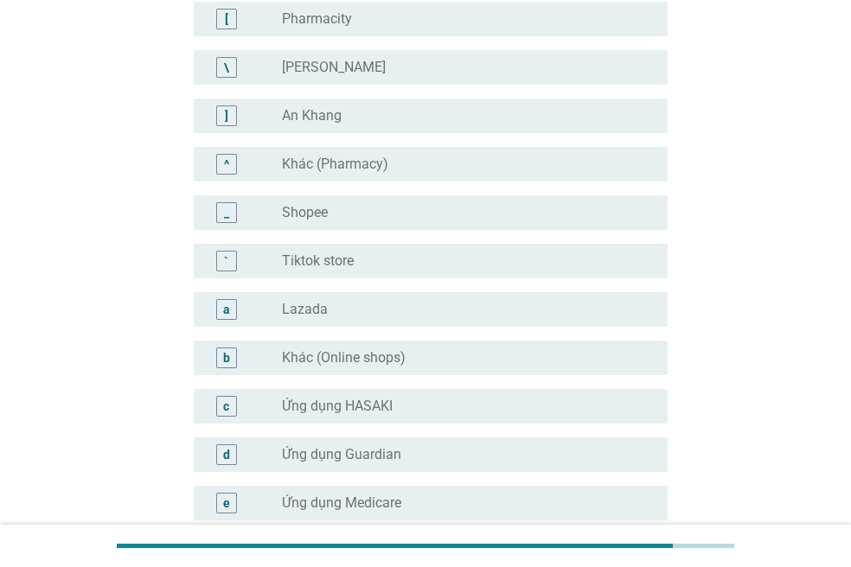
scroll to position [1442, 0]
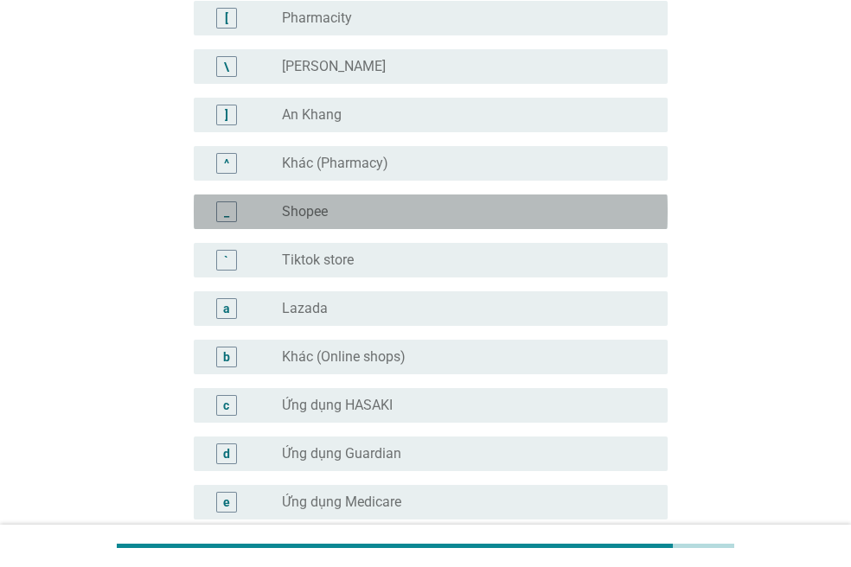
click at [397, 219] on div "radio_button_unchecked Shopee" at bounding box center [461, 211] width 358 height 17
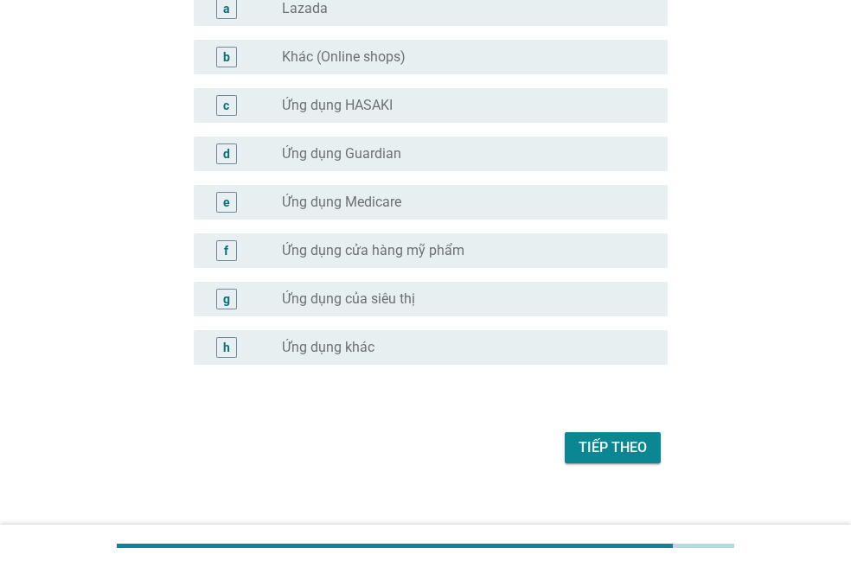
scroll to position [1762, 0]
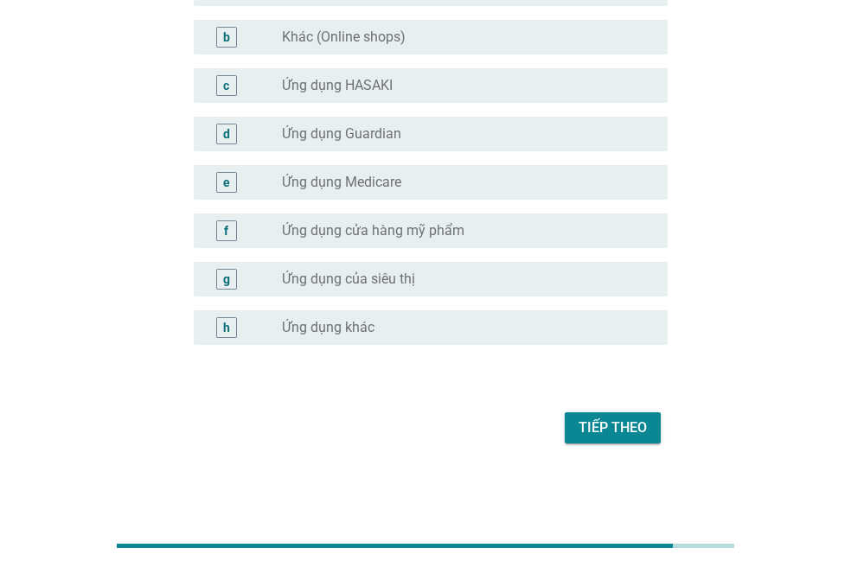
click at [604, 425] on div "Tiếp theo" at bounding box center [612, 428] width 68 height 21
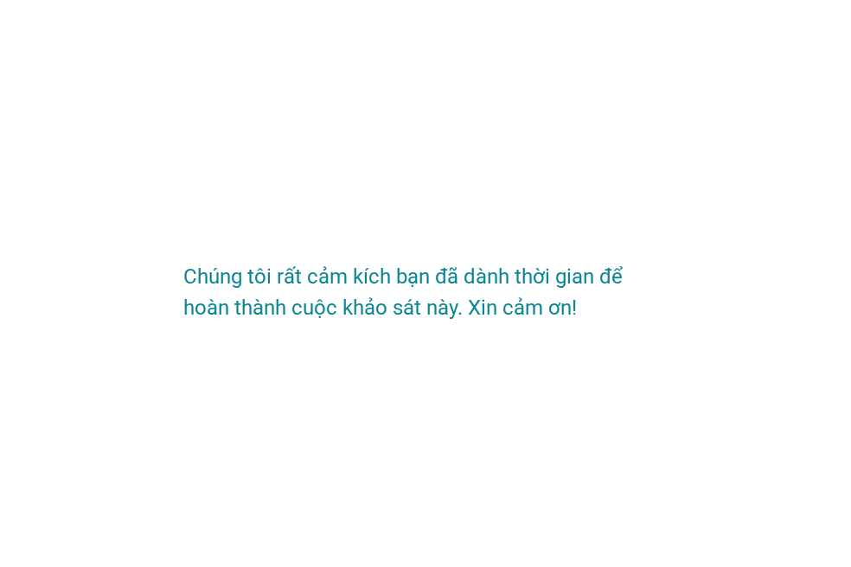
scroll to position [0, 0]
